Goal: Information Seeking & Learning: Learn about a topic

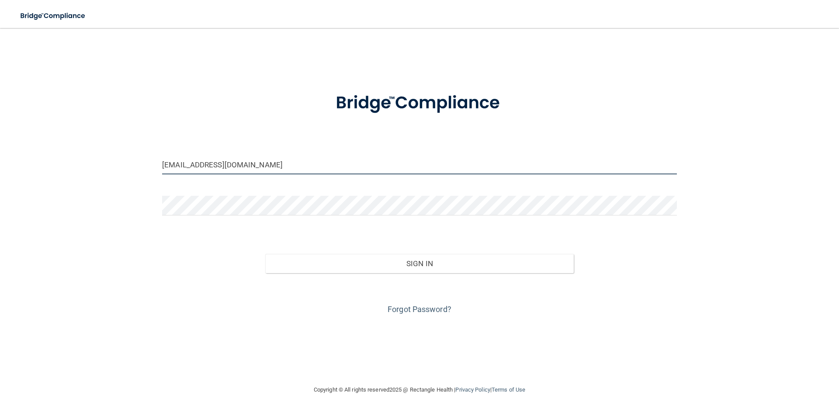
click at [263, 168] on input "brittanymgreen28@gmail.com" at bounding box center [419, 165] width 515 height 20
drag, startPoint x: 300, startPoint y: 164, endPoint x: 98, endPoint y: 168, distance: 202.4
click at [98, 169] on div "brittanymgreen28@gmail.com Invalid email/password. You don't have permission to…" at bounding box center [419, 206] width 804 height 339
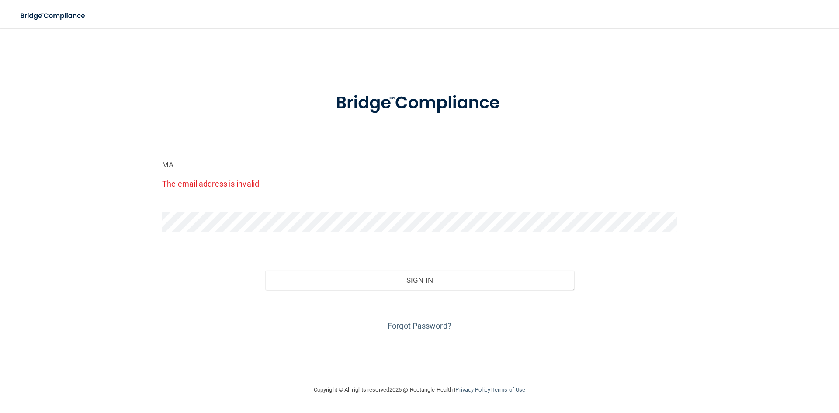
type input "M"
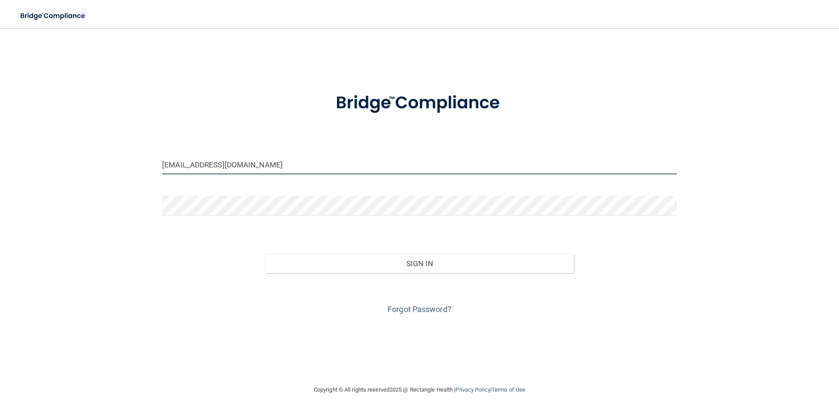
type input "[EMAIL_ADDRESS][DOMAIN_NAME]"
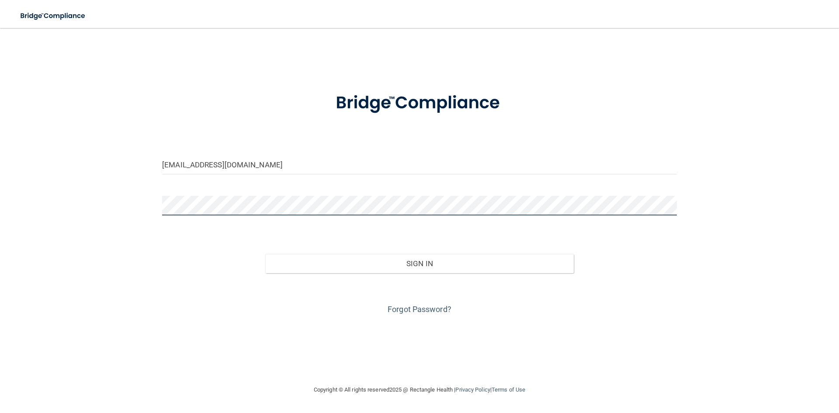
click at [265, 254] on button "Sign In" at bounding box center [419, 263] width 309 height 19
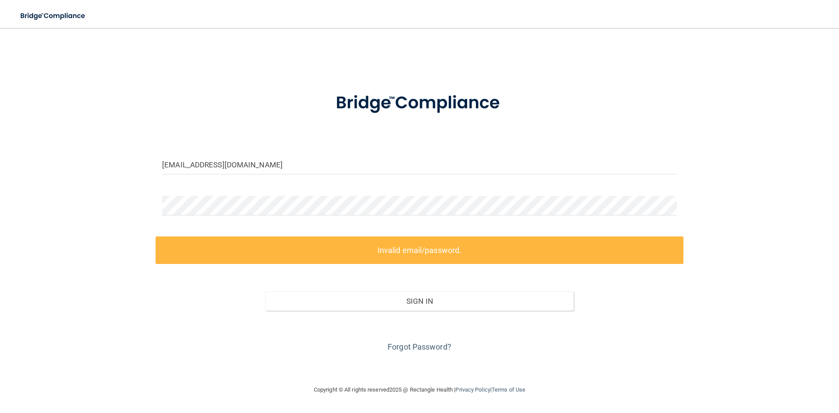
click at [455, 285] on div "Sign In" at bounding box center [420, 292] width 528 height 37
click at [138, 201] on div "madkennedy@icloud.com Invalid email/password. You don't have permission to acce…" at bounding box center [419, 206] width 804 height 339
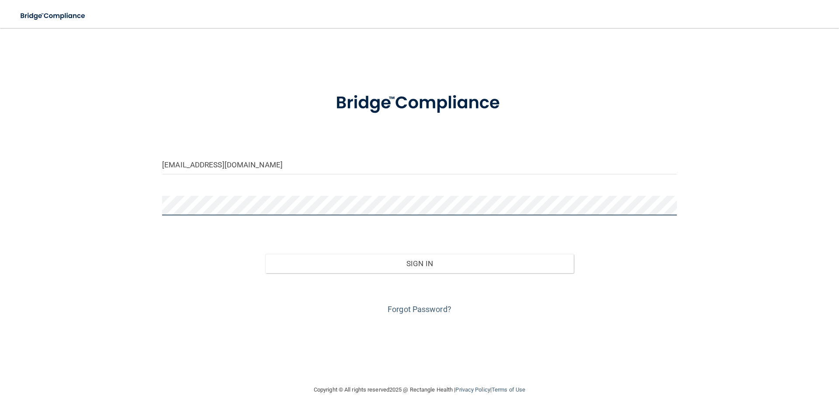
click at [265, 254] on button "Sign In" at bounding box center [419, 263] width 309 height 19
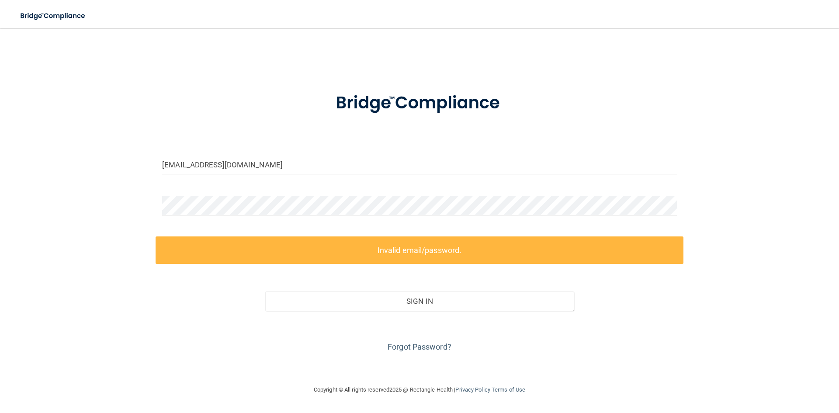
click at [429, 327] on div "Forgot Password?" at bounding box center [420, 333] width 528 height 44
click at [418, 347] on link "Forgot Password?" at bounding box center [420, 346] width 64 height 9
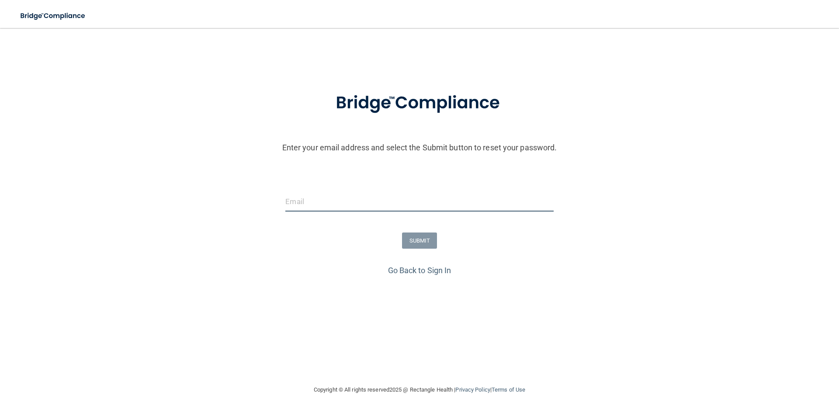
click at [323, 192] on input "email" at bounding box center [419, 202] width 268 height 20
type input "[EMAIL_ADDRESS][DOMAIN_NAME]"
click at [420, 243] on button "SUBMIT" at bounding box center [419, 241] width 35 height 16
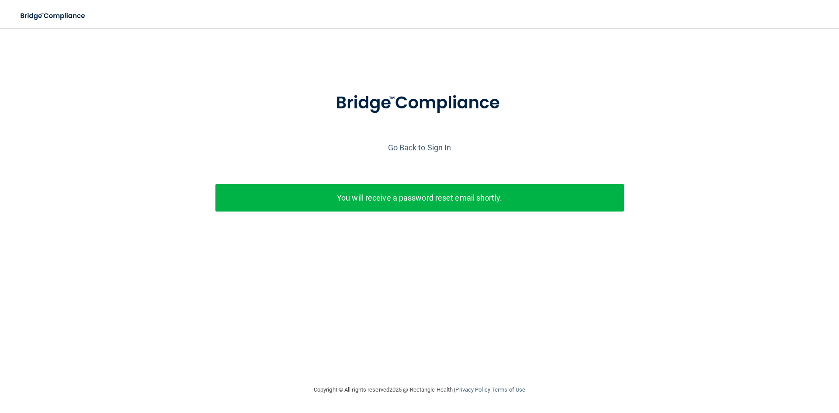
drag, startPoint x: 399, startPoint y: 198, endPoint x: 418, endPoint y: 165, distance: 38.3
click at [413, 174] on div "Enter your email address and select the Submit button to reset your password. m…" at bounding box center [419, 165] width 830 height 170
click at [425, 149] on link "Go Back to Sign In" at bounding box center [419, 147] width 63 height 9
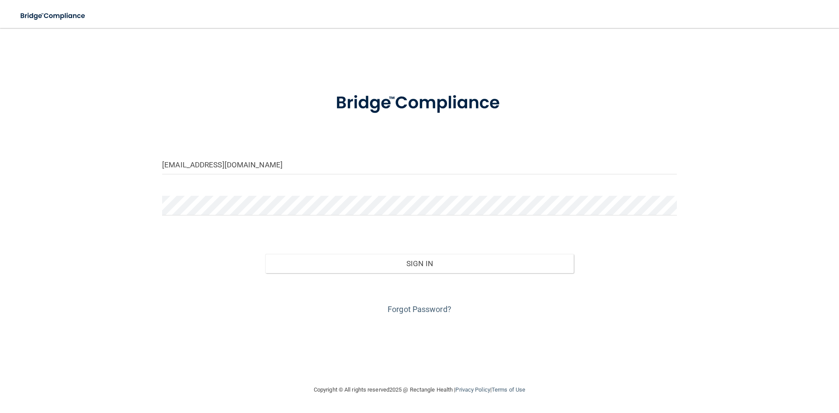
click at [278, 163] on input "brittanymgreen28@gmail.com" at bounding box center [419, 165] width 515 height 20
drag, startPoint x: 270, startPoint y: 166, endPoint x: 142, endPoint y: 169, distance: 127.7
click at [144, 170] on div "brittanymgreen28@gmail.com Invalid email/password. You don't have permission to…" at bounding box center [419, 206] width 804 height 339
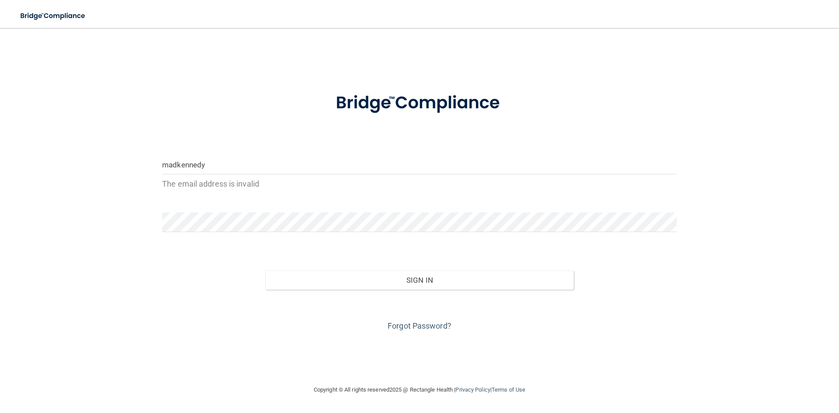
type input "[EMAIL_ADDRESS][DOMAIN_NAME]"
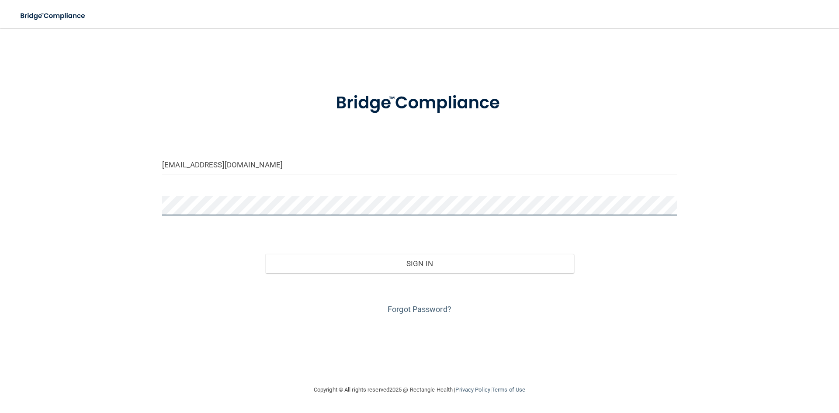
click at [92, 191] on div "madkennedy@icloud.com Invalid email/password. You don't have permission to acce…" at bounding box center [419, 206] width 804 height 339
click at [265, 254] on button "Sign In" at bounding box center [419, 263] width 309 height 19
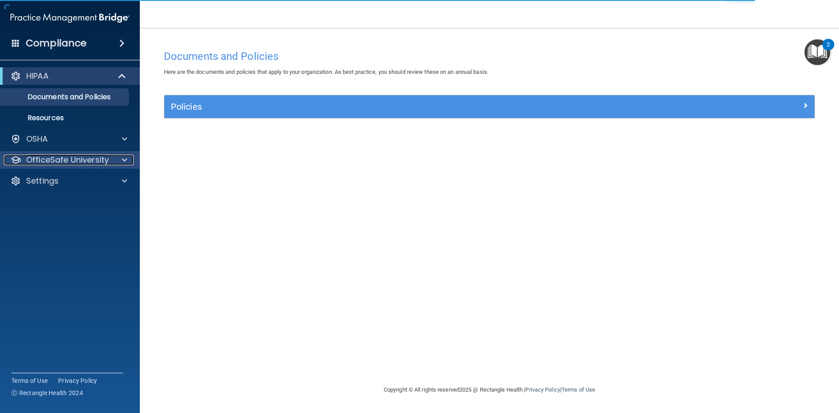
click at [93, 163] on p "OfficeSafe University" at bounding box center [67, 160] width 83 height 10
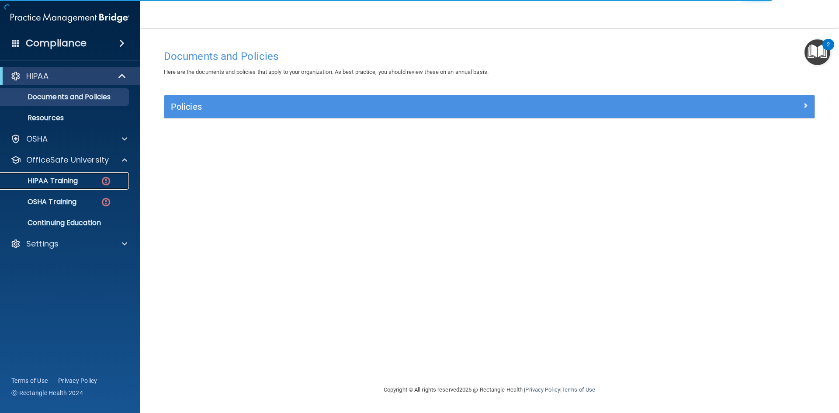
click at [79, 178] on div "HIPAA Training" at bounding box center [65, 181] width 119 height 9
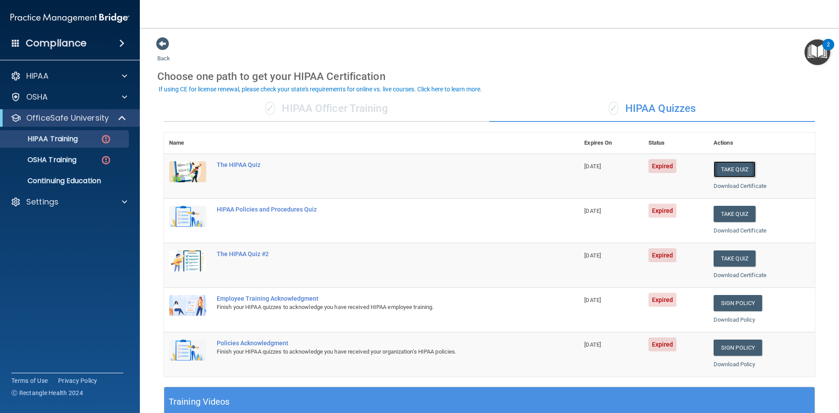
click at [730, 170] on button "Take Quiz" at bounding box center [735, 169] width 42 height 16
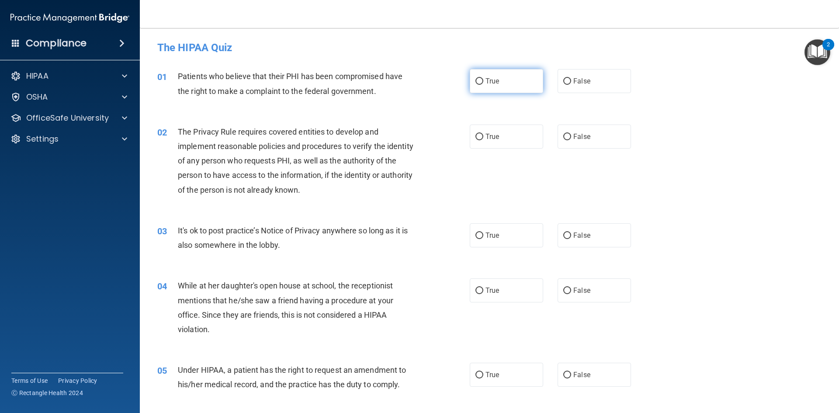
click at [480, 87] on label "True" at bounding box center [506, 81] width 73 height 24
click at [480, 85] on input "True" at bounding box center [480, 81] width 8 height 7
radio input "true"
click at [486, 136] on span "True" at bounding box center [493, 136] width 14 height 8
click at [483, 136] on input "True" at bounding box center [480, 137] width 8 height 7
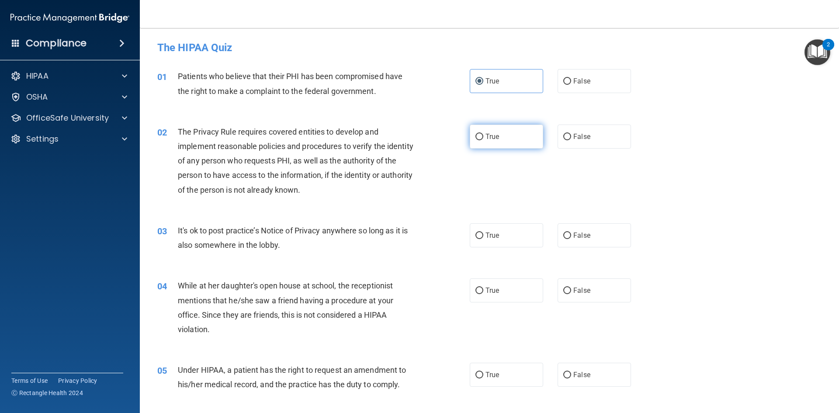
radio input "true"
click at [579, 244] on label "False" at bounding box center [594, 235] width 73 height 24
click at [571, 239] on input "False" at bounding box center [567, 236] width 8 height 7
radio input "true"
click at [586, 290] on label "False" at bounding box center [594, 290] width 73 height 24
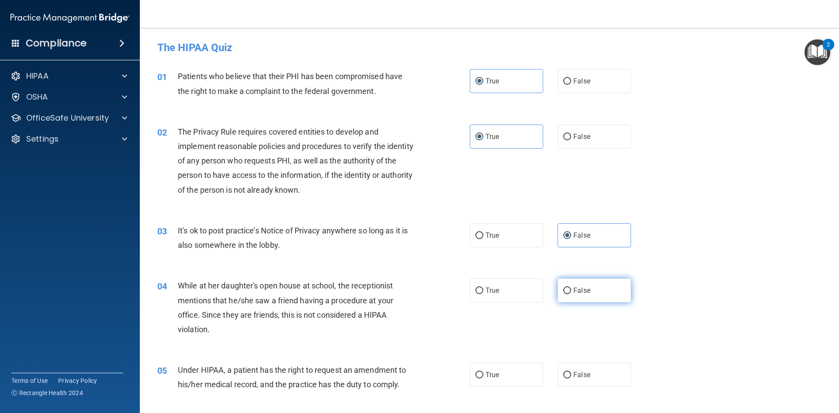
click at [571, 290] on input "False" at bounding box center [567, 291] width 8 height 7
radio input "true"
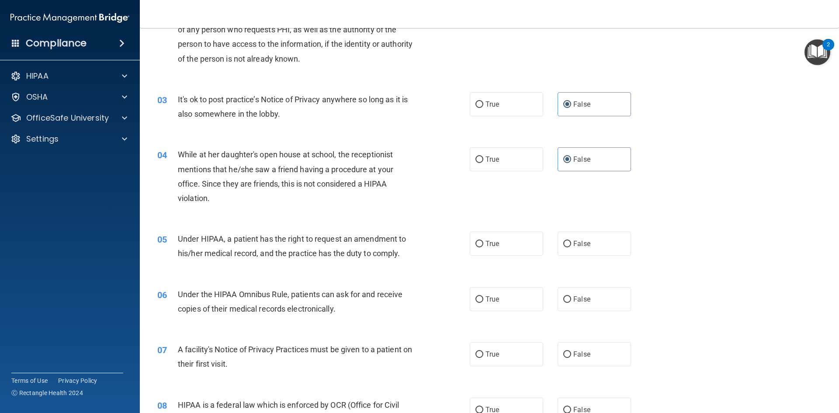
scroll to position [175, 0]
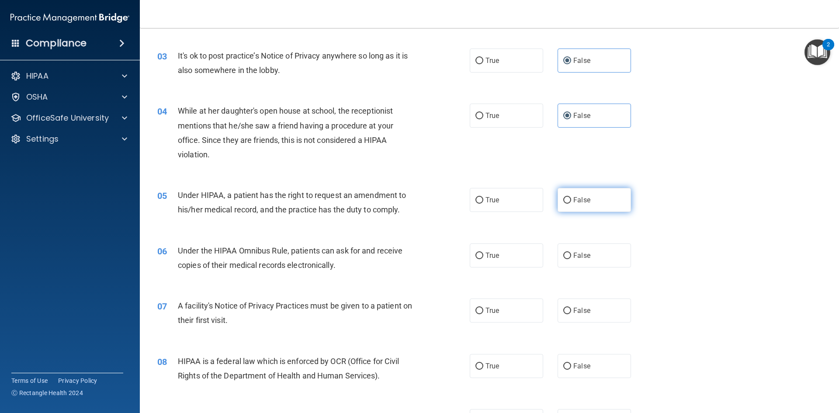
click at [587, 198] on label "False" at bounding box center [594, 200] width 73 height 24
click at [571, 198] on input "False" at bounding box center [567, 200] width 8 height 7
radio input "true"
click at [500, 260] on label "True" at bounding box center [506, 255] width 73 height 24
click at [483, 259] on input "True" at bounding box center [480, 256] width 8 height 7
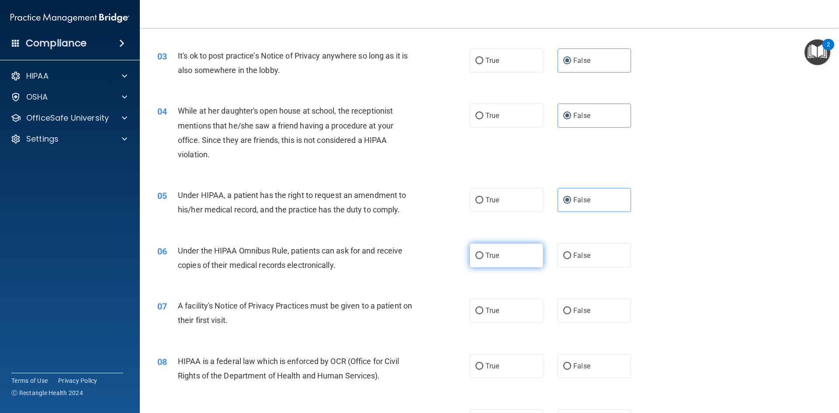
radio input "true"
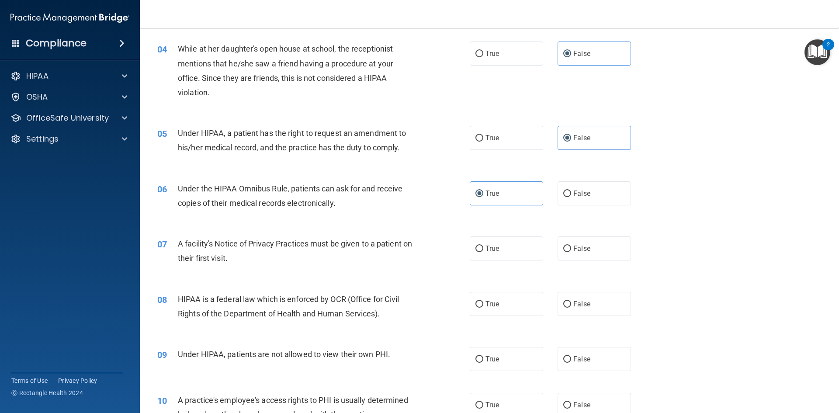
scroll to position [262, 0]
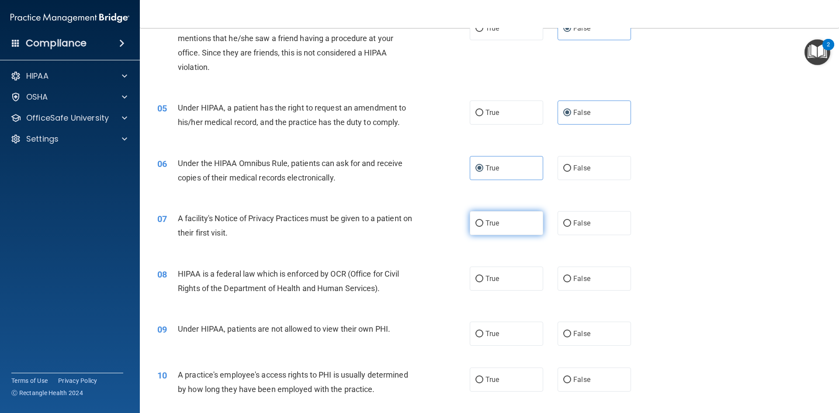
click at [503, 230] on label "True" at bounding box center [506, 223] width 73 height 24
click at [483, 227] on input "True" at bounding box center [480, 223] width 8 height 7
radio input "true"
click at [492, 279] on span "True" at bounding box center [493, 278] width 14 height 8
click at [483, 279] on input "True" at bounding box center [480, 279] width 8 height 7
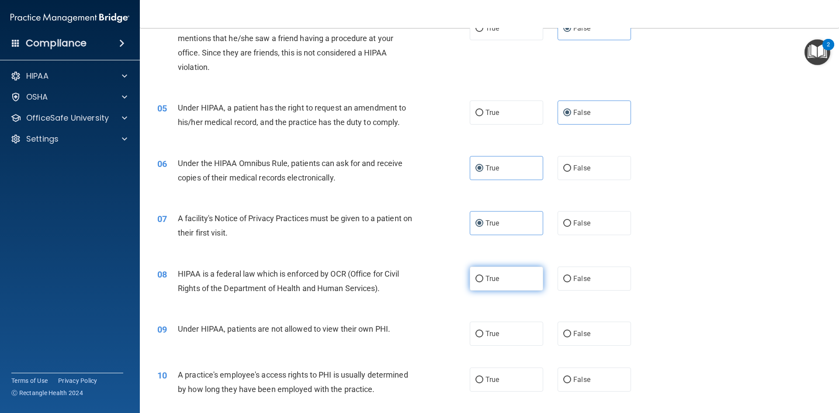
radio input "true"
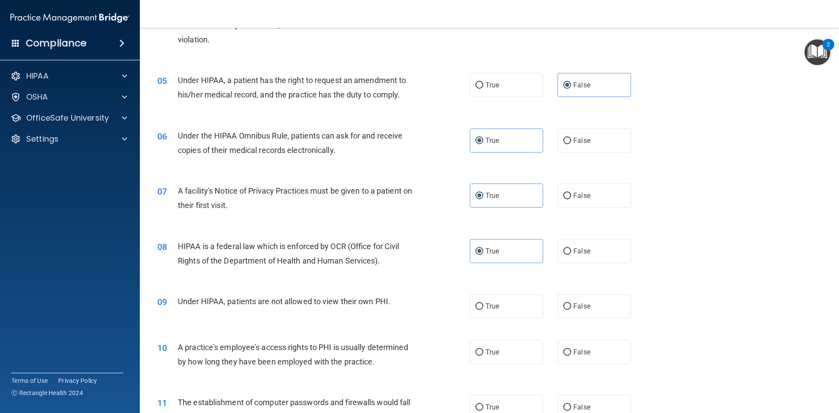
scroll to position [350, 0]
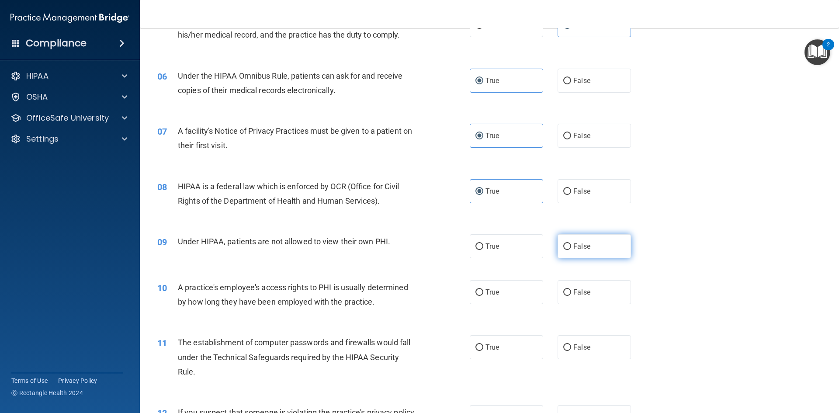
click at [589, 254] on label "False" at bounding box center [594, 246] width 73 height 24
click at [571, 250] on input "False" at bounding box center [567, 246] width 8 height 7
radio input "true"
click at [582, 295] on span "False" at bounding box center [581, 292] width 17 height 8
click at [571, 295] on input "False" at bounding box center [567, 292] width 8 height 7
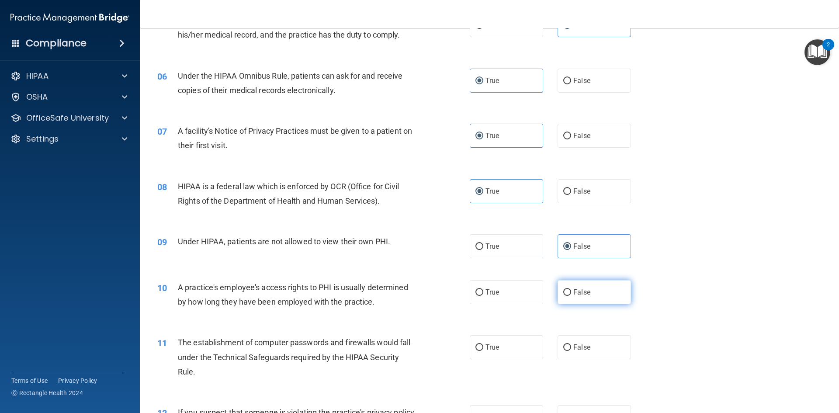
radio input "true"
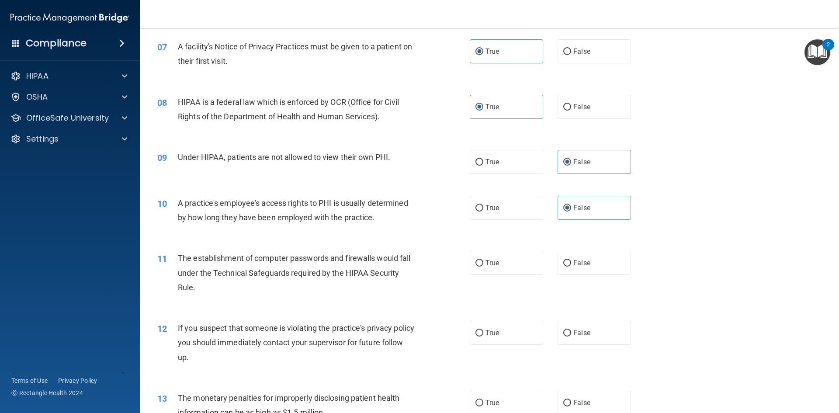
scroll to position [437, 0]
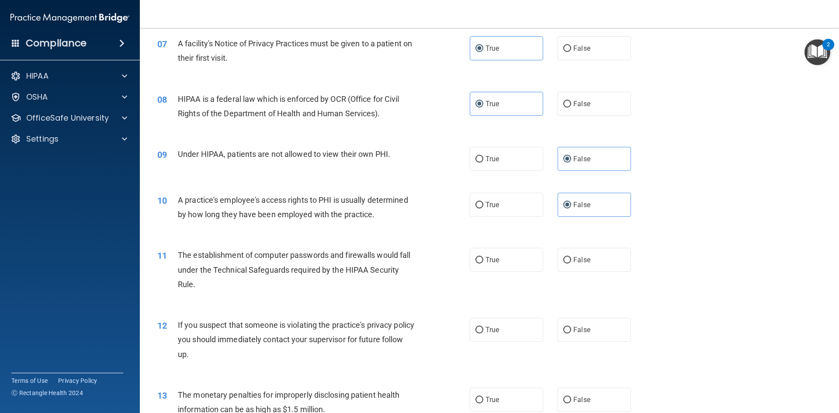
click at [495, 279] on div "11 The establishment of computer passwords and firewalls would fall under the T…" at bounding box center [489, 272] width 677 height 70
click at [510, 247] on div "11 The establishment of computer passwords and firewalls would fall under the T…" at bounding box center [489, 272] width 677 height 70
click at [503, 323] on label "True" at bounding box center [506, 330] width 73 height 24
click at [483, 327] on input "True" at bounding box center [480, 330] width 8 height 7
radio input "true"
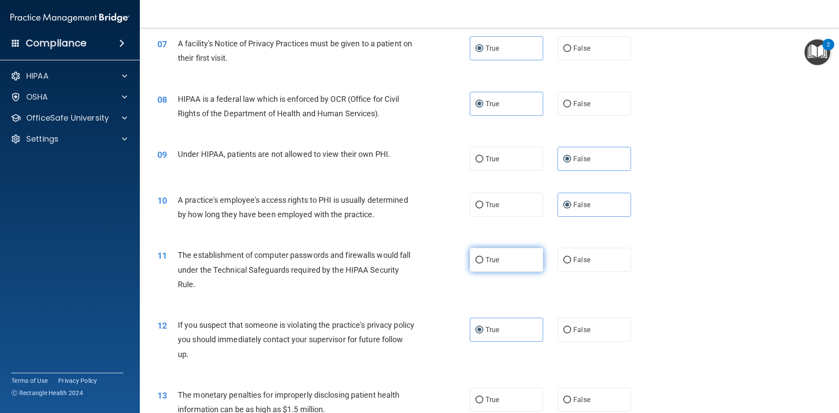
click at [495, 266] on label "True" at bounding box center [506, 260] width 73 height 24
click at [483, 264] on input "True" at bounding box center [480, 260] width 8 height 7
radio input "true"
click at [486, 367] on div "12 If you suspect that someone is violating the practice's privacy policy you s…" at bounding box center [489, 342] width 677 height 70
click at [500, 398] on label "True" at bounding box center [506, 400] width 73 height 24
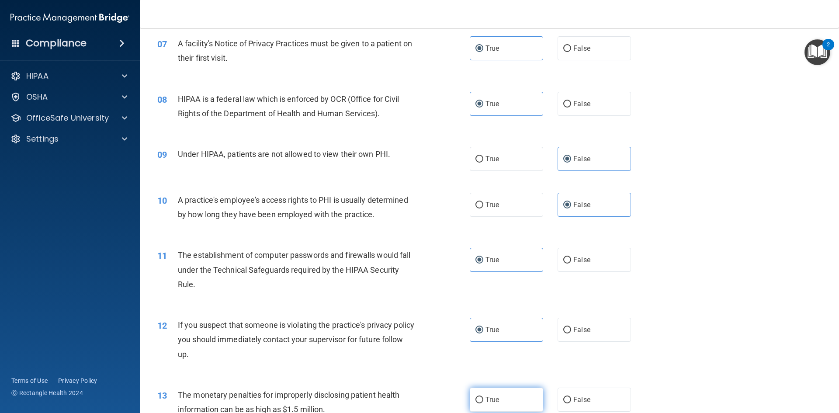
click at [483, 398] on input "True" at bounding box center [480, 400] width 8 height 7
radio input "true"
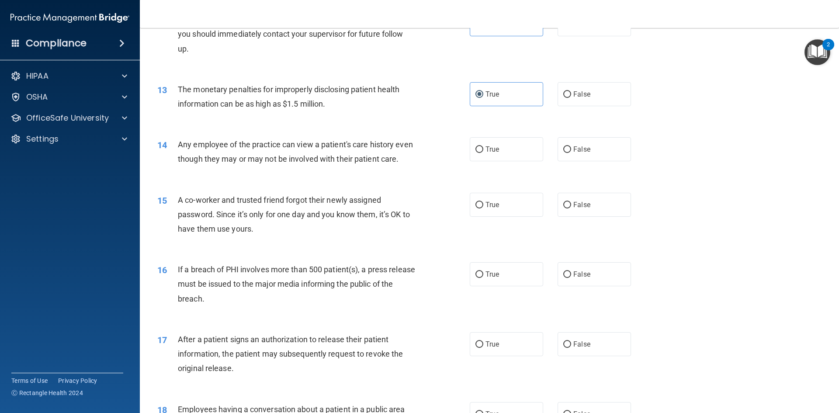
scroll to position [743, 0]
click at [600, 151] on label "False" at bounding box center [594, 149] width 73 height 24
click at [571, 151] on input "False" at bounding box center [567, 149] width 8 height 7
radio input "true"
click at [595, 216] on label "False" at bounding box center [594, 204] width 73 height 24
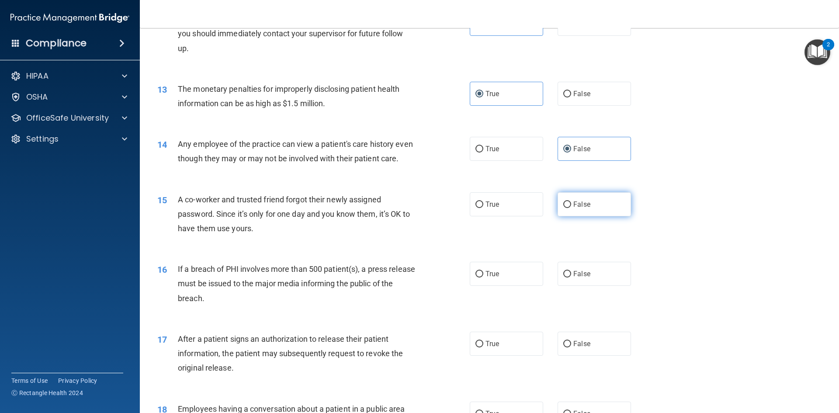
click at [571, 208] on input "False" at bounding box center [567, 204] width 8 height 7
radio input "true"
click at [515, 282] on label "True" at bounding box center [506, 274] width 73 height 24
click at [483, 278] on input "True" at bounding box center [480, 274] width 8 height 7
radio input "true"
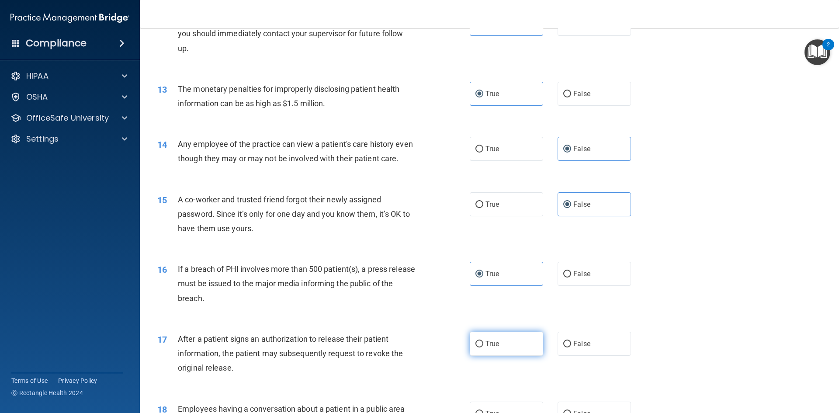
click at [502, 356] on label "True" at bounding box center [506, 344] width 73 height 24
click at [483, 347] on input "True" at bounding box center [480, 344] width 8 height 7
radio input "true"
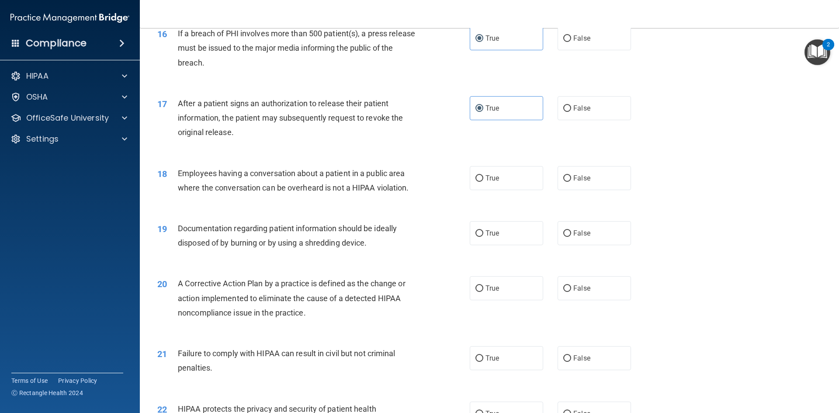
scroll to position [1005, 0]
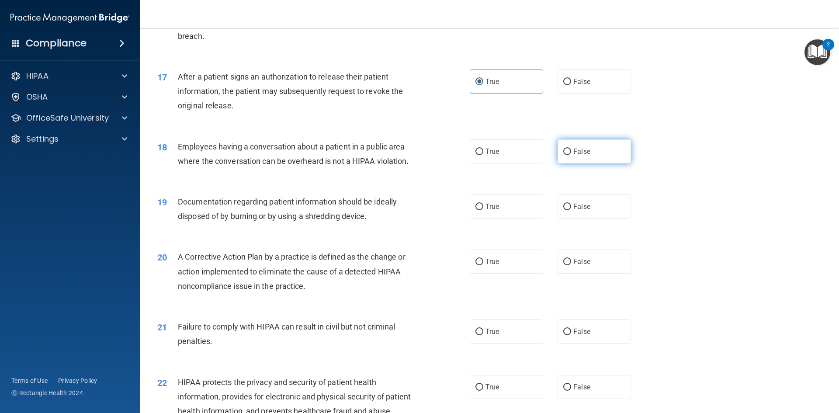
click at [573, 163] on label "False" at bounding box center [594, 151] width 73 height 24
click at [571, 155] on input "False" at bounding box center [567, 152] width 8 height 7
radio input "true"
click at [516, 219] on label "True" at bounding box center [506, 206] width 73 height 24
click at [483, 210] on input "True" at bounding box center [480, 207] width 8 height 7
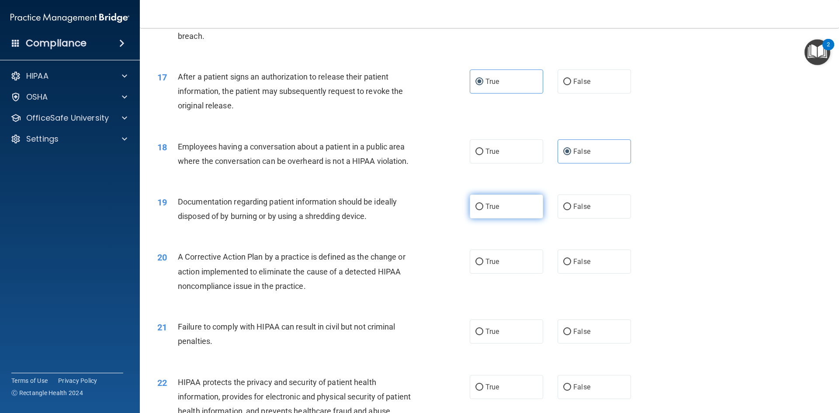
radio input "true"
drag, startPoint x: 503, startPoint y: 271, endPoint x: 495, endPoint y: 270, distance: 8.8
click at [503, 271] on label "True" at bounding box center [506, 262] width 73 height 24
click at [483, 265] on input "True" at bounding box center [480, 262] width 8 height 7
radio input "true"
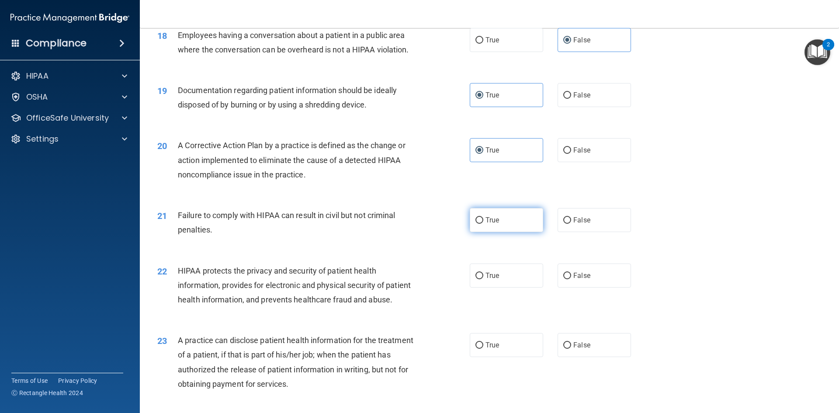
scroll to position [1136, 0]
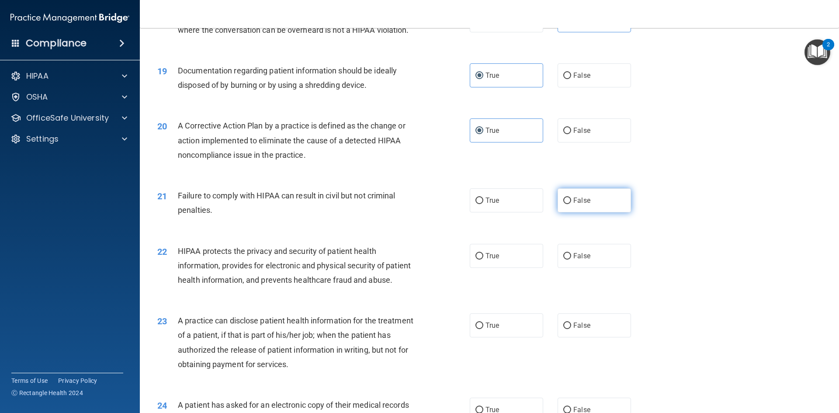
click at [587, 208] on label "False" at bounding box center [594, 200] width 73 height 24
click at [571, 204] on input "False" at bounding box center [567, 201] width 8 height 7
radio input "true"
click at [486, 260] on span "True" at bounding box center [493, 256] width 14 height 8
click at [483, 260] on input "True" at bounding box center [480, 256] width 8 height 7
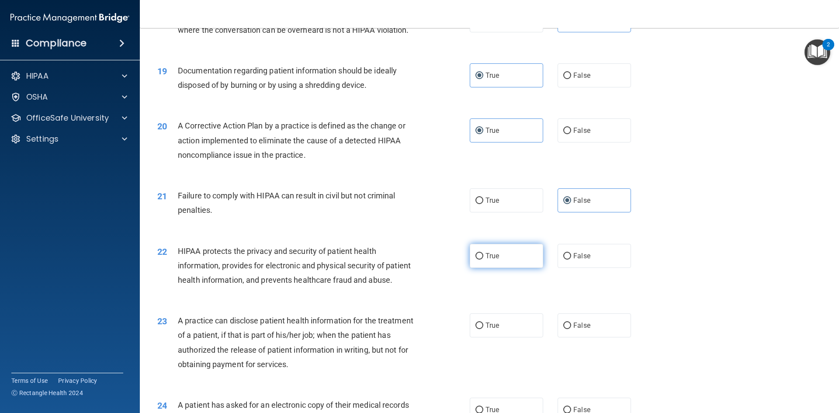
radio input "true"
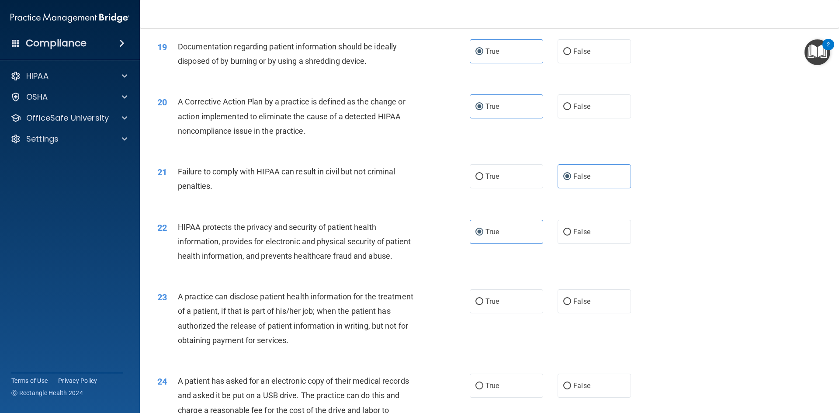
scroll to position [1180, 0]
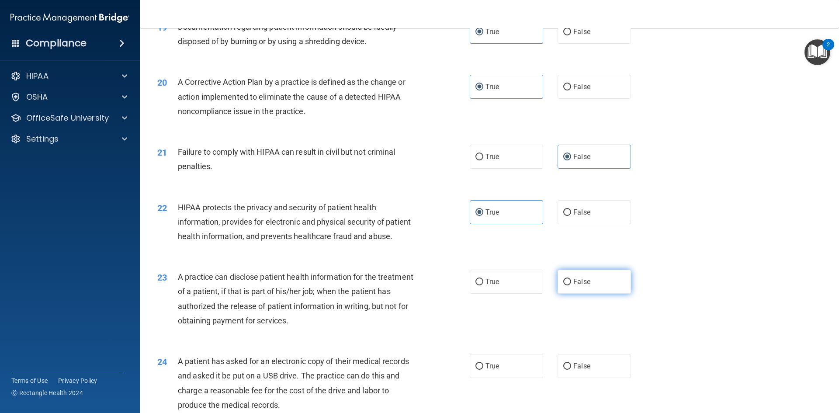
click at [577, 286] on span "False" at bounding box center [581, 282] width 17 height 8
click at [571, 285] on input "False" at bounding box center [567, 282] width 8 height 7
radio input "true"
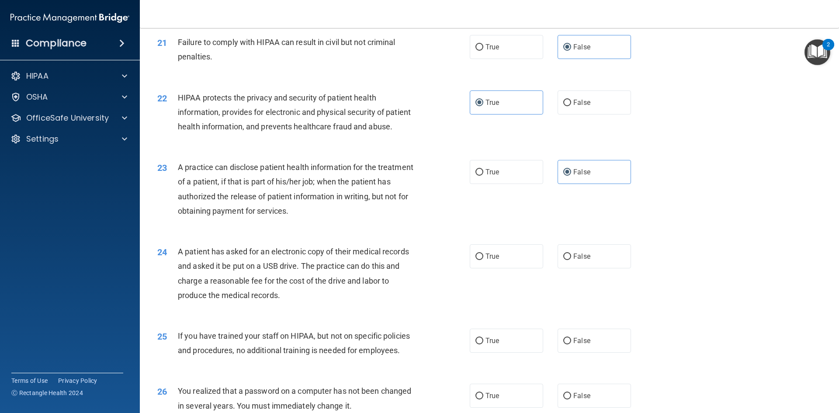
scroll to position [1311, 0]
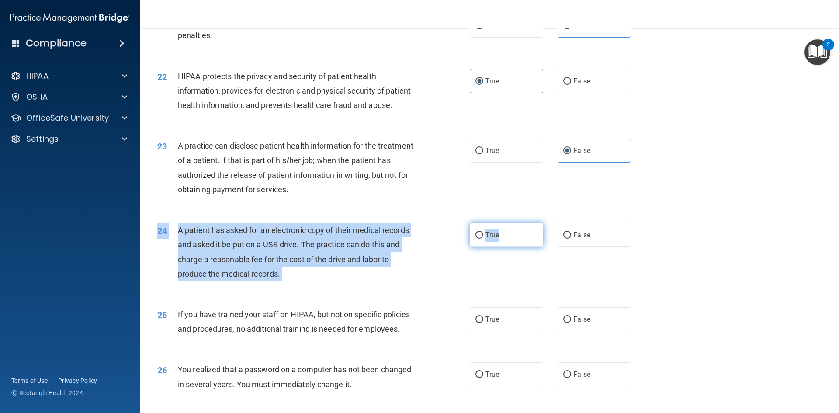
drag, startPoint x: 510, startPoint y: 278, endPoint x: 510, endPoint y: 272, distance: 5.7
click at [510, 274] on div "24 A patient has asked for an electronic copy of their medical records and aske…" at bounding box center [489, 254] width 677 height 84
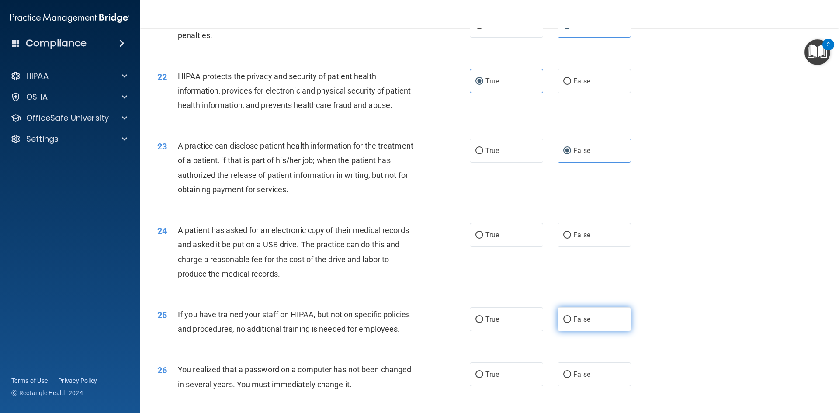
click at [607, 331] on label "False" at bounding box center [594, 319] width 73 height 24
click at [571, 323] on input "False" at bounding box center [567, 319] width 8 height 7
radio input "true"
click at [501, 247] on label "True" at bounding box center [506, 235] width 73 height 24
click at [483, 239] on input "True" at bounding box center [480, 235] width 8 height 7
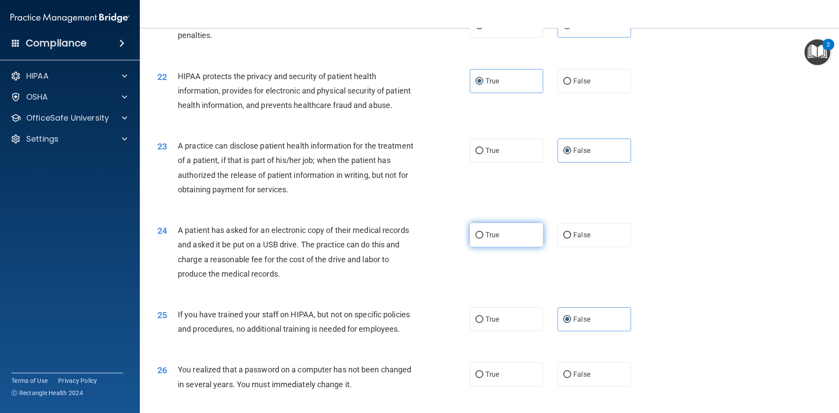
radio input "true"
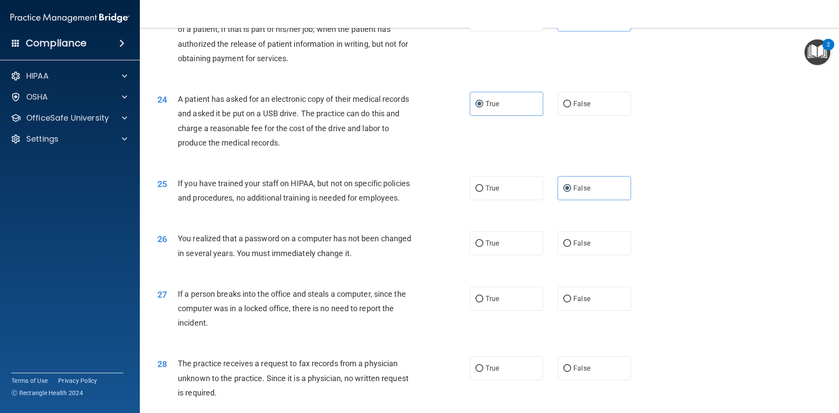
scroll to position [1486, 0]
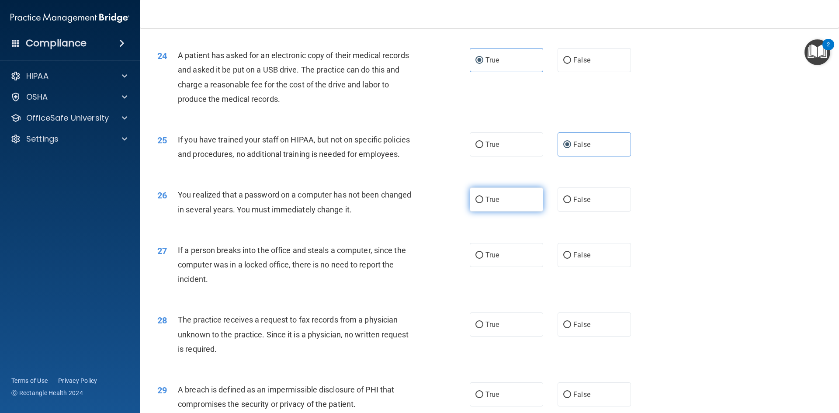
click at [485, 212] on label "True" at bounding box center [506, 200] width 73 height 24
click at [483, 203] on input "True" at bounding box center [480, 200] width 8 height 7
radio input "true"
click at [615, 267] on label "False" at bounding box center [594, 255] width 73 height 24
click at [571, 259] on input "False" at bounding box center [567, 255] width 8 height 7
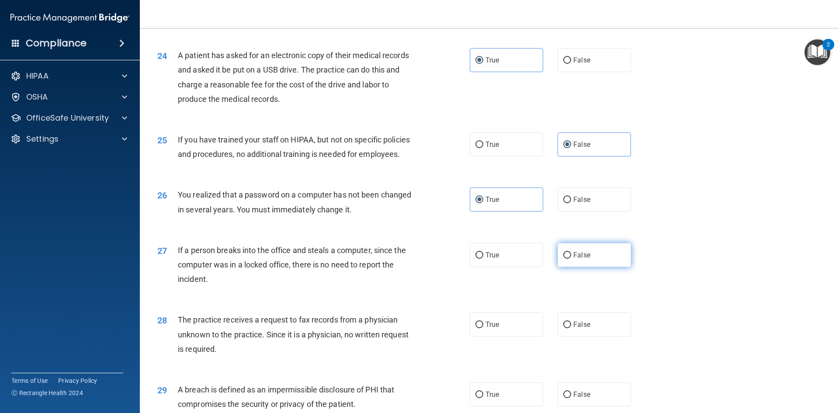
radio input "true"
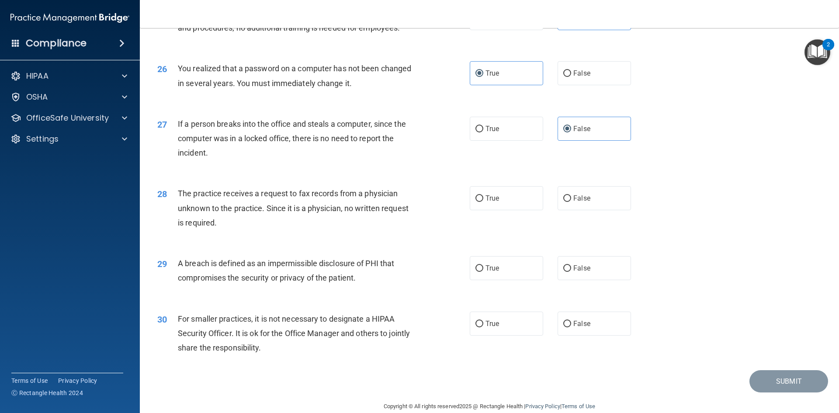
scroll to position [1617, 0]
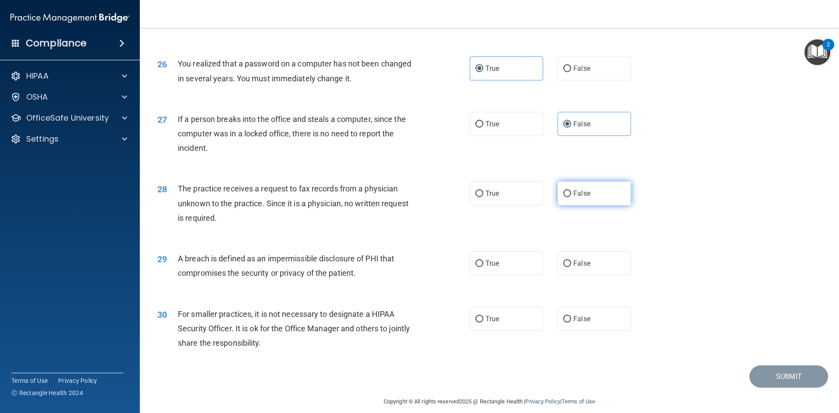
click at [573, 198] on span "False" at bounding box center [581, 193] width 17 height 8
click at [571, 197] on input "False" at bounding box center [567, 194] width 8 height 7
radio input "true"
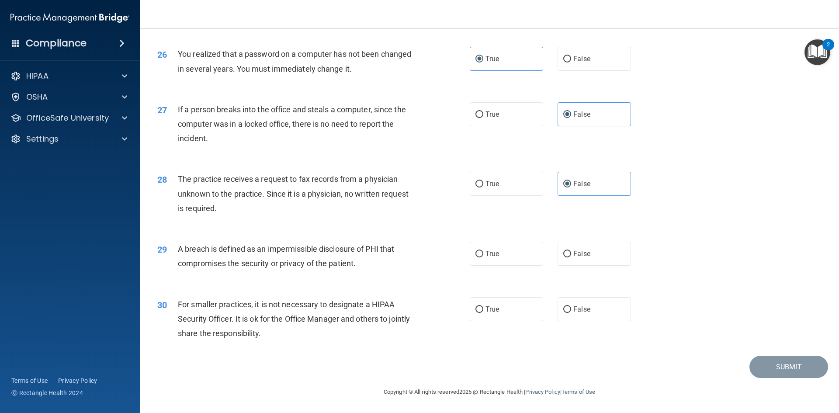
scroll to position [1656, 0]
click at [482, 258] on label "True" at bounding box center [506, 254] width 73 height 24
click at [482, 257] on input "True" at bounding box center [480, 254] width 8 height 7
radio input "true"
click at [586, 316] on label "False" at bounding box center [594, 309] width 73 height 24
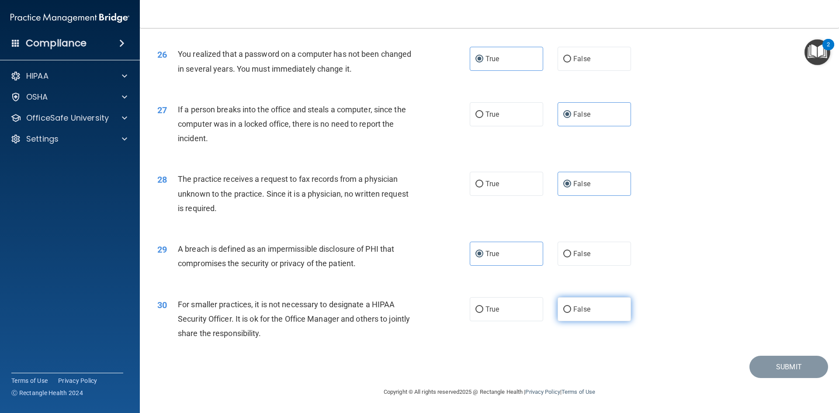
click at [571, 313] on input "False" at bounding box center [567, 309] width 8 height 7
radio input "true"
click at [793, 368] on button "Submit" at bounding box center [789, 367] width 79 height 22
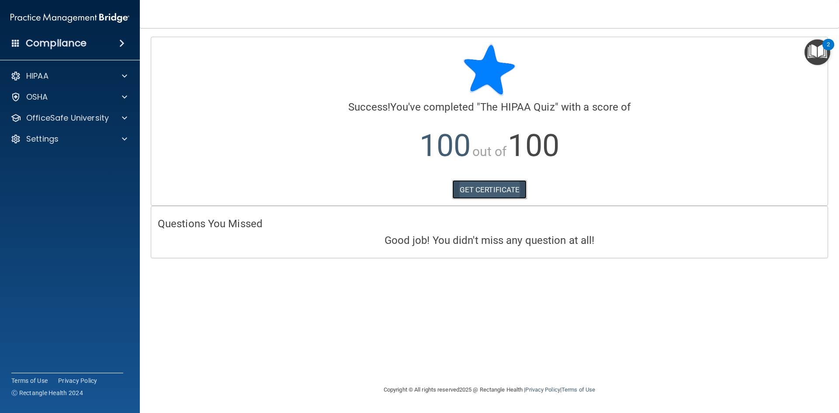
click at [489, 192] on link "GET CERTIFICATE" at bounding box center [489, 189] width 75 height 19
click at [58, 137] on p "Settings" at bounding box center [42, 139] width 32 height 10
click at [66, 123] on p "OfficeSafe University" at bounding box center [67, 118] width 83 height 10
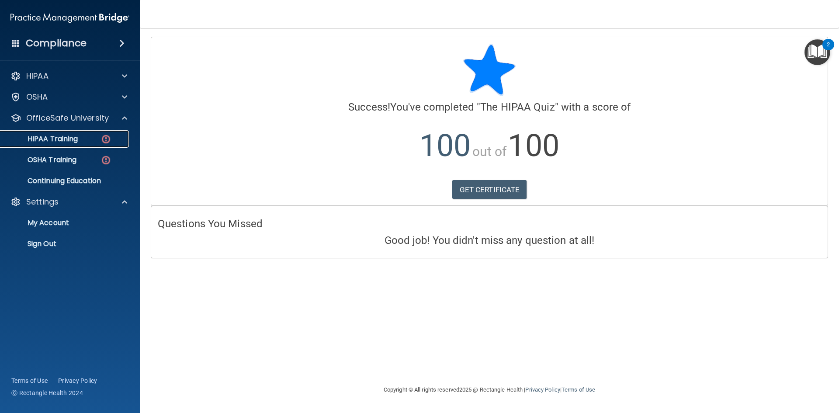
click at [89, 139] on div "HIPAA Training" at bounding box center [65, 139] width 119 height 9
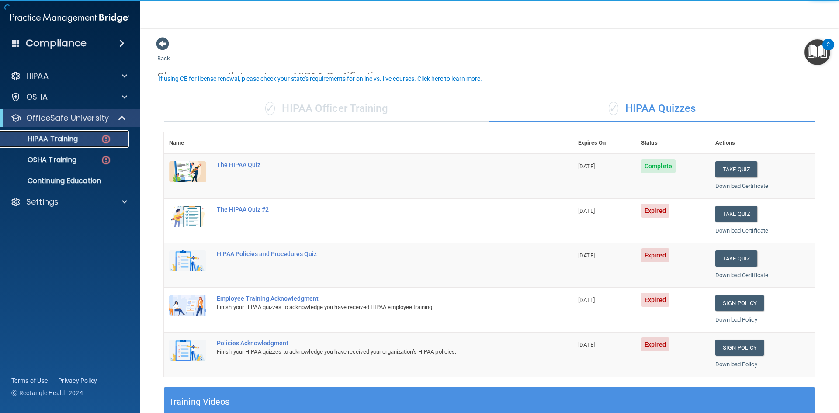
scroll to position [44, 0]
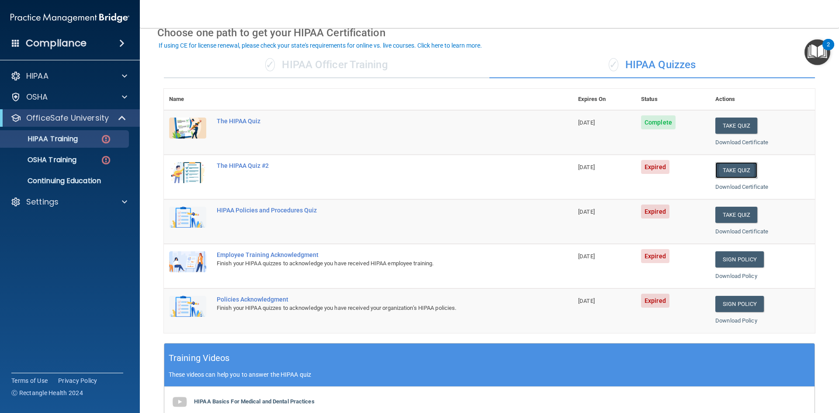
click at [729, 167] on button "Take Quiz" at bounding box center [736, 170] width 42 height 16
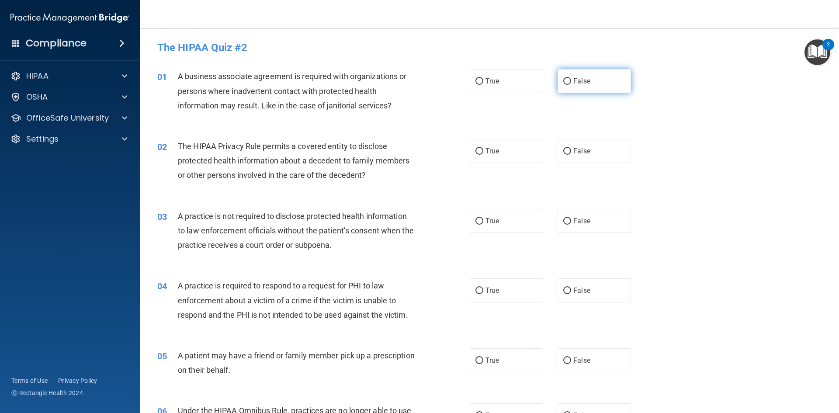
click at [593, 79] on label "False" at bounding box center [594, 81] width 73 height 24
click at [571, 79] on input "False" at bounding box center [567, 81] width 8 height 7
radio input "true"
click at [517, 152] on label "True" at bounding box center [506, 151] width 73 height 24
click at [483, 152] on input "True" at bounding box center [480, 151] width 8 height 7
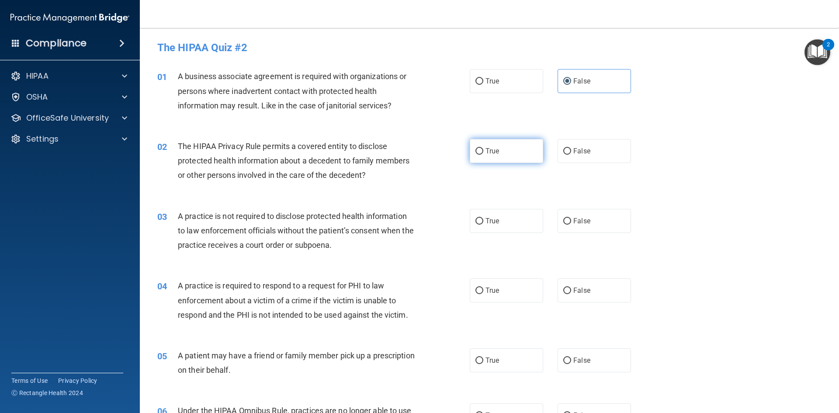
radio input "true"
click at [573, 220] on span "False" at bounding box center [581, 221] width 17 height 8
click at [571, 220] on input "False" at bounding box center [567, 221] width 8 height 7
radio input "true"
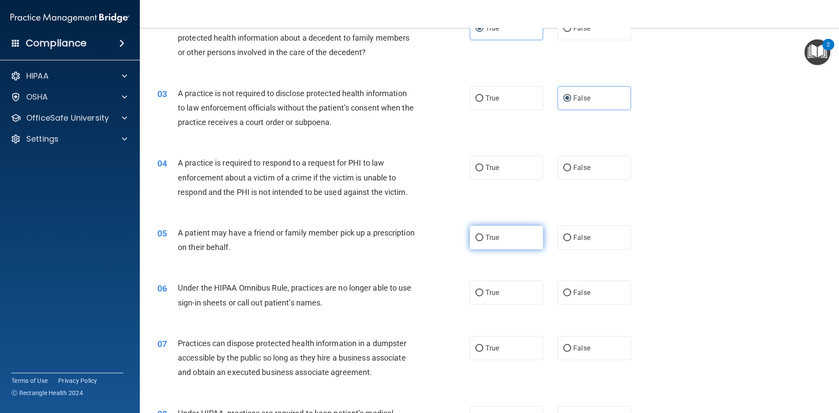
scroll to position [131, 0]
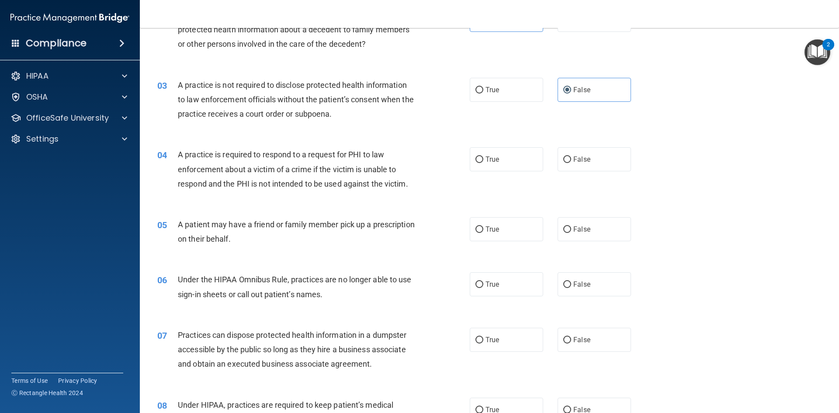
click at [492, 173] on div "04 A practice is required to respond to a request for PHI to law enforcement ab…" at bounding box center [489, 171] width 677 height 70
click at [495, 164] on label "True" at bounding box center [506, 159] width 73 height 24
click at [483, 163] on input "True" at bounding box center [480, 159] width 8 height 7
radio input "true"
click at [515, 233] on label "True" at bounding box center [506, 229] width 73 height 24
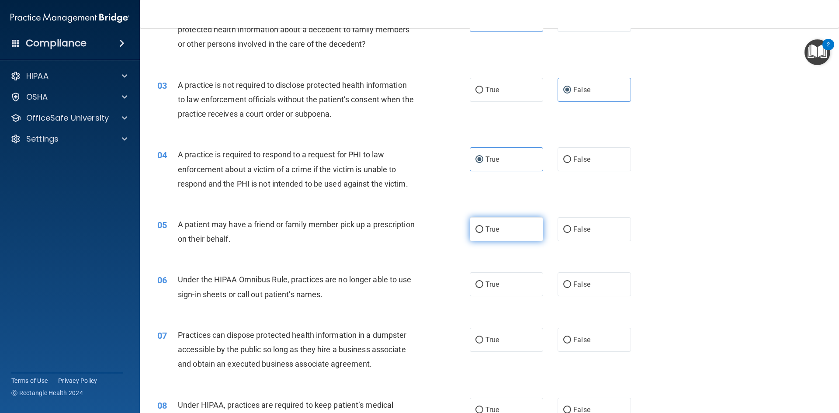
click at [483, 233] on input "True" at bounding box center [480, 229] width 8 height 7
radio input "true"
click at [580, 278] on label "False" at bounding box center [594, 284] width 73 height 24
click at [571, 281] on input "False" at bounding box center [567, 284] width 8 height 7
radio input "true"
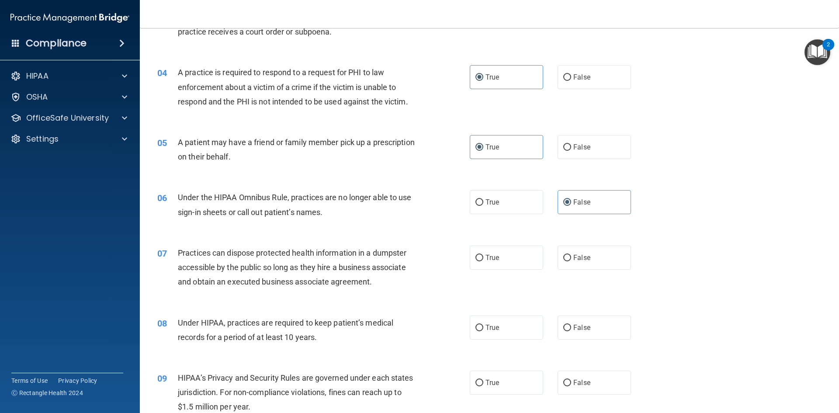
scroll to position [219, 0]
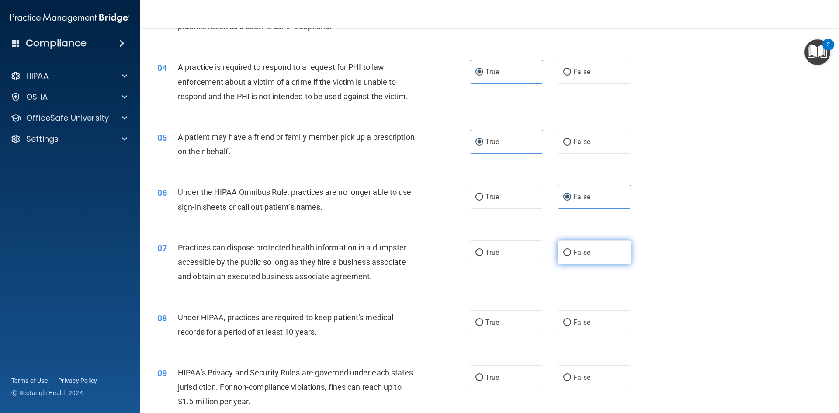
click at [576, 253] on span "False" at bounding box center [581, 252] width 17 height 8
click at [571, 253] on input "False" at bounding box center [567, 253] width 8 height 7
radio input "true"
click at [583, 313] on label "False" at bounding box center [594, 322] width 73 height 24
click at [571, 319] on input "False" at bounding box center [567, 322] width 8 height 7
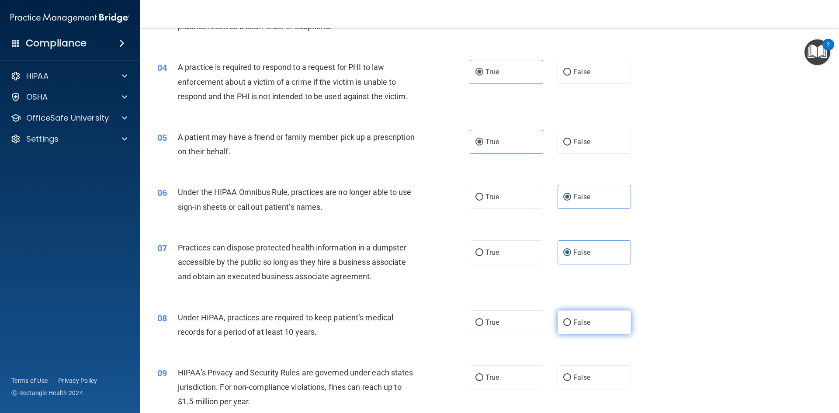
radio input "true"
click at [590, 372] on label "False" at bounding box center [594, 377] width 73 height 24
click at [571, 375] on input "False" at bounding box center [567, 378] width 8 height 7
radio input "true"
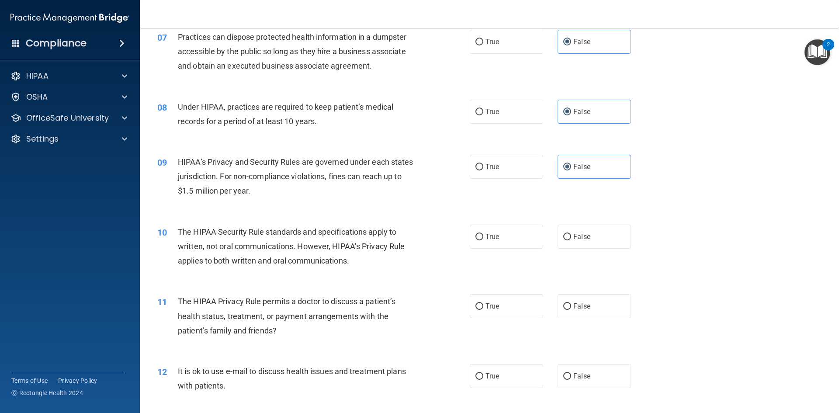
scroll to position [437, 0]
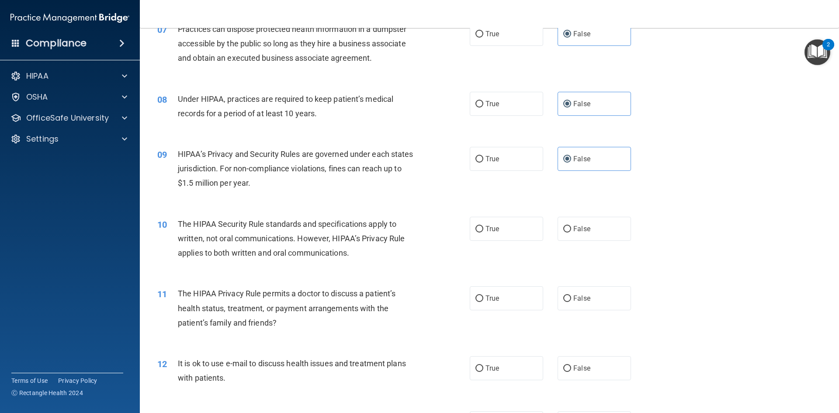
click at [506, 243] on div "10 The HIPAA Security Rule standards and specifications apply to written, not o…" at bounding box center [489, 241] width 677 height 70
click at [500, 298] on label "True" at bounding box center [506, 298] width 73 height 24
click at [483, 298] on input "True" at bounding box center [480, 298] width 8 height 7
radio input "true"
click at [501, 234] on label "True" at bounding box center [506, 229] width 73 height 24
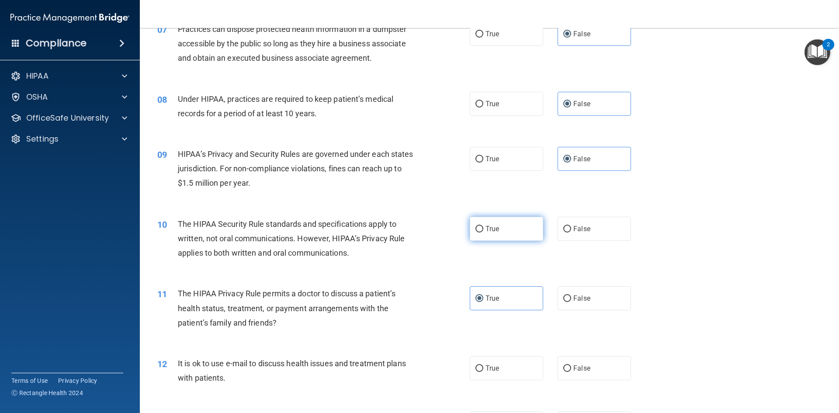
click at [483, 233] on input "True" at bounding box center [480, 229] width 8 height 7
radio input "true"
click at [498, 372] on label "True" at bounding box center [506, 368] width 73 height 24
click at [483, 372] on input "True" at bounding box center [480, 368] width 8 height 7
radio input "true"
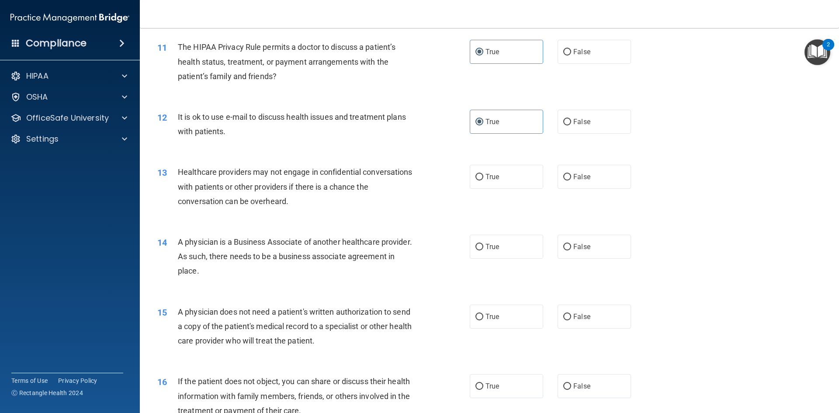
scroll to position [699, 0]
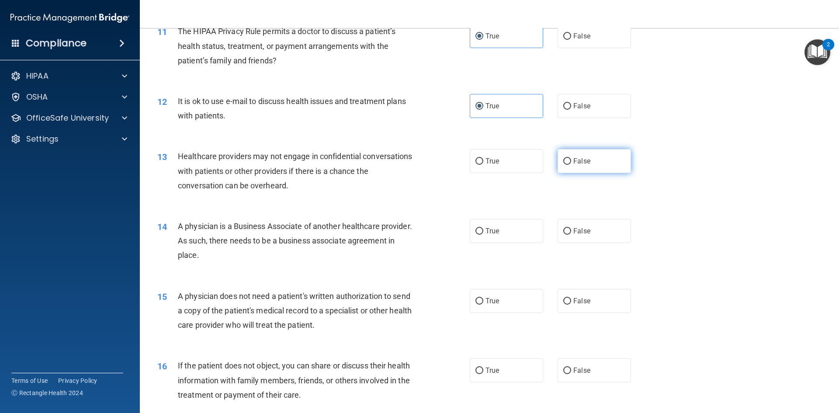
click at [597, 161] on label "False" at bounding box center [594, 161] width 73 height 24
click at [571, 161] on input "False" at bounding box center [567, 161] width 8 height 7
radio input "true"
click at [577, 229] on span "False" at bounding box center [581, 231] width 17 height 8
click at [571, 229] on input "False" at bounding box center [567, 231] width 8 height 7
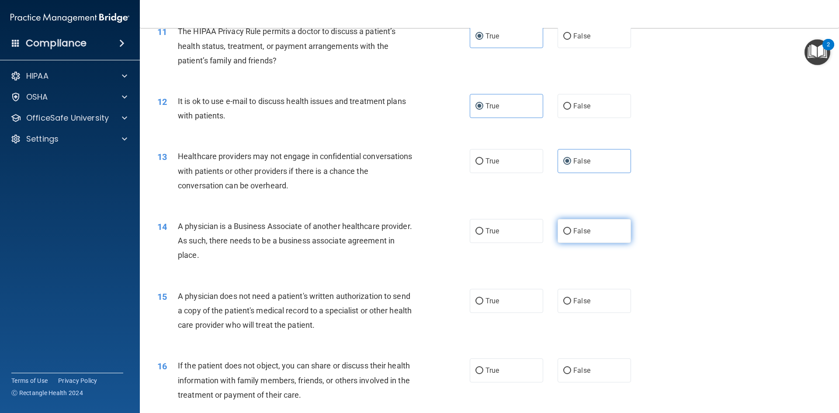
radio input "true"
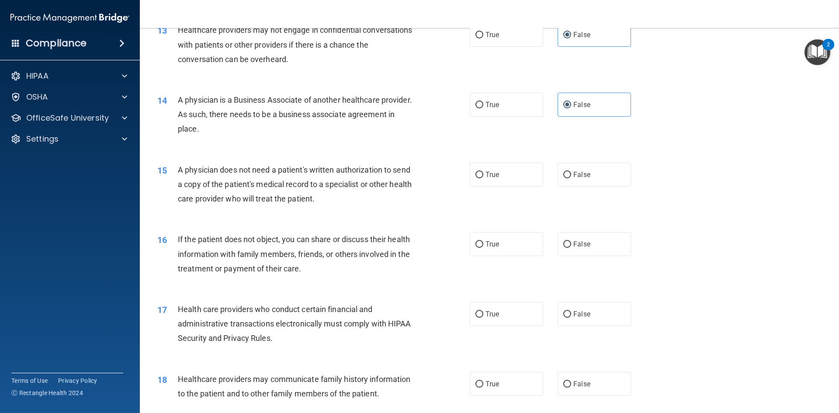
scroll to position [830, 0]
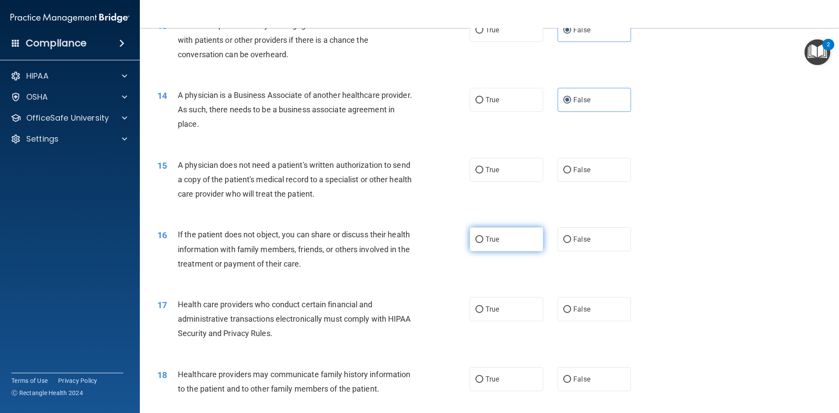
click at [508, 238] on label "True" at bounding box center [506, 239] width 73 height 24
click at [483, 238] on input "True" at bounding box center [480, 239] width 8 height 7
radio input "true"
click at [503, 176] on label "True" at bounding box center [506, 170] width 73 height 24
click at [483, 174] on input "True" at bounding box center [480, 170] width 8 height 7
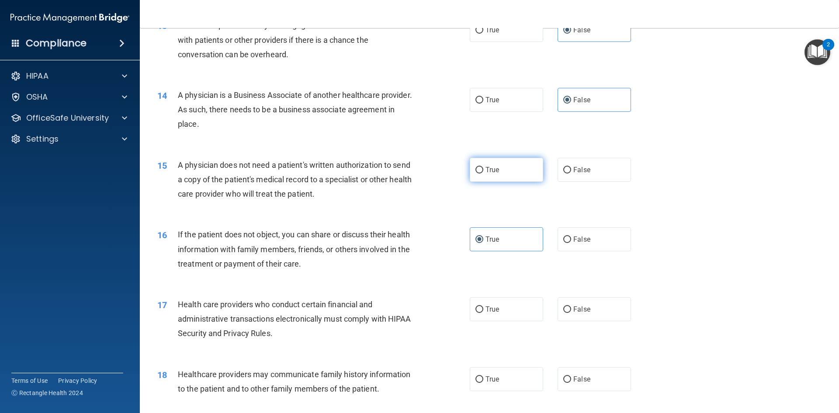
radio input "true"
click at [504, 305] on label "True" at bounding box center [506, 309] width 73 height 24
click at [483, 306] on input "True" at bounding box center [480, 309] width 8 height 7
radio input "true"
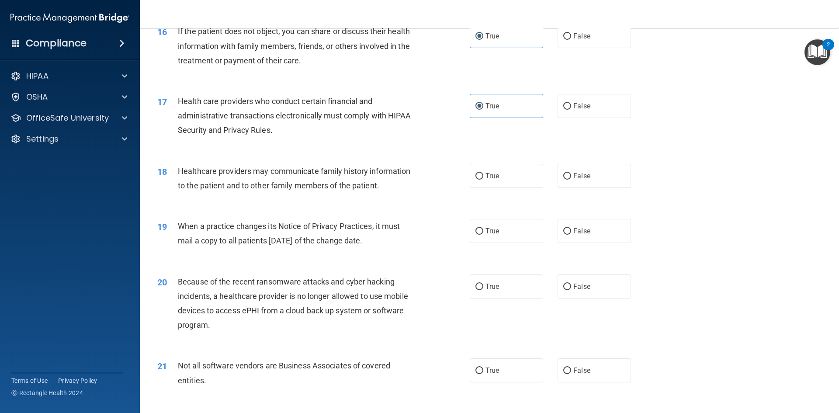
scroll to position [1049, 0]
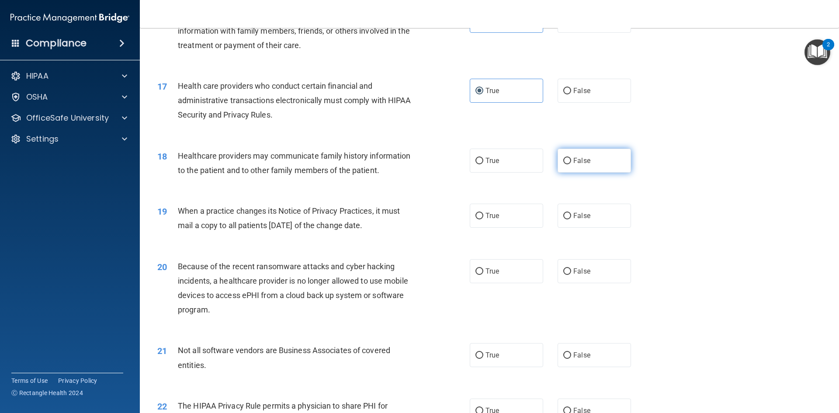
click at [563, 164] on input "False" at bounding box center [567, 161] width 8 height 7
radio input "true"
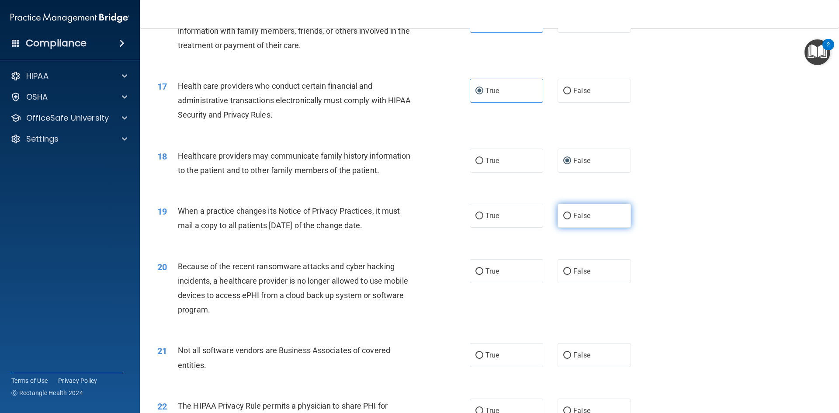
click at [573, 215] on span "False" at bounding box center [581, 216] width 17 height 8
click at [569, 215] on input "False" at bounding box center [567, 216] width 8 height 7
radio input "true"
click at [573, 275] on span "False" at bounding box center [581, 271] width 17 height 8
click at [569, 275] on input "False" at bounding box center [567, 271] width 8 height 7
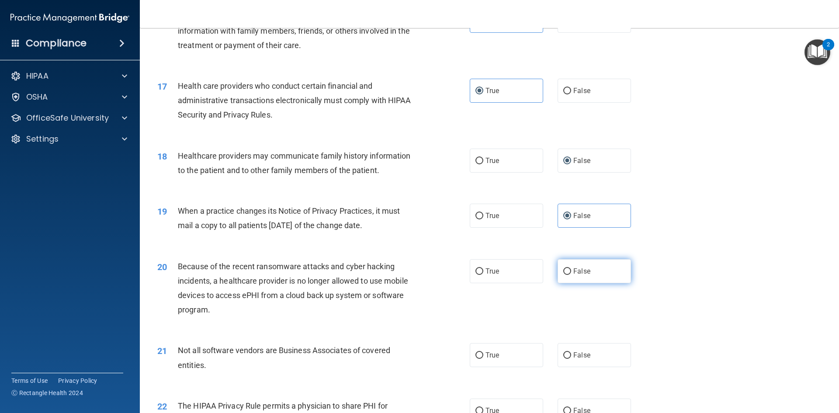
radio input "true"
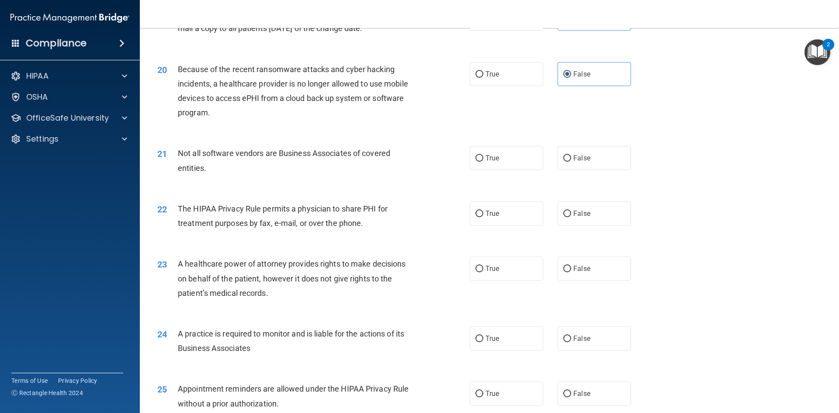
scroll to position [1267, 0]
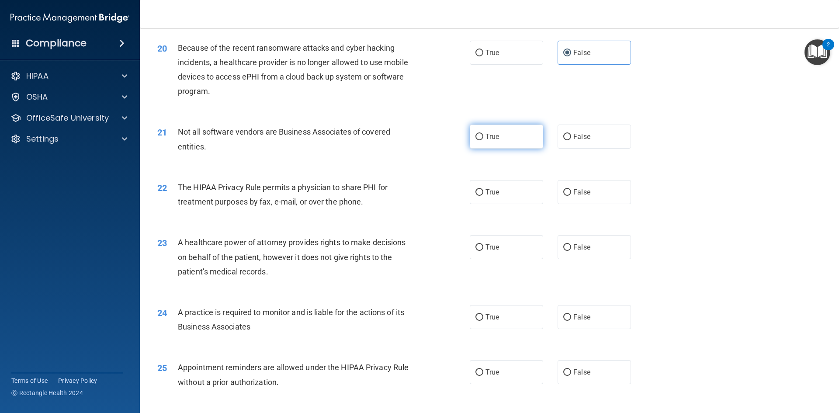
click at [503, 140] on label "True" at bounding box center [506, 137] width 73 height 24
click at [483, 140] on input "True" at bounding box center [480, 137] width 8 height 7
radio input "true"
click at [500, 196] on label "True" at bounding box center [506, 192] width 73 height 24
click at [483, 196] on input "True" at bounding box center [480, 192] width 8 height 7
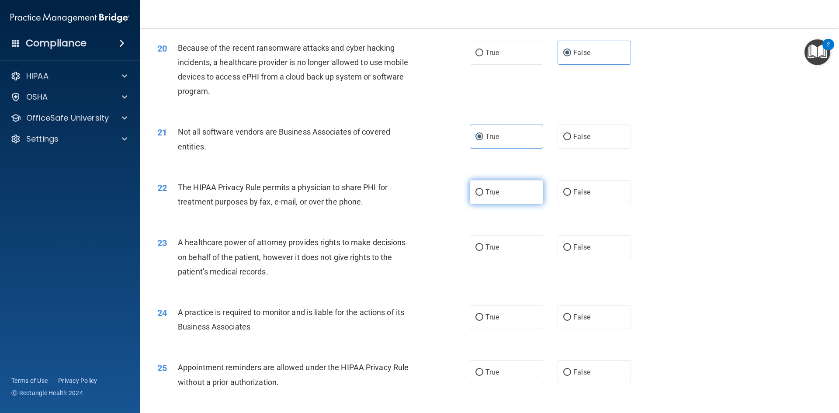
radio input "true"
click at [593, 252] on label "False" at bounding box center [594, 247] width 73 height 24
click at [571, 251] on input "False" at bounding box center [567, 247] width 8 height 7
radio input "true"
click at [575, 312] on label "False" at bounding box center [594, 317] width 73 height 24
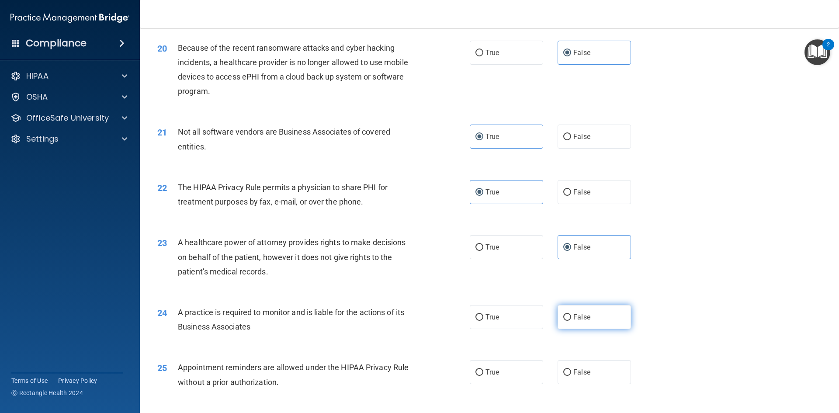
click at [571, 314] on input "False" at bounding box center [567, 317] width 8 height 7
radio input "true"
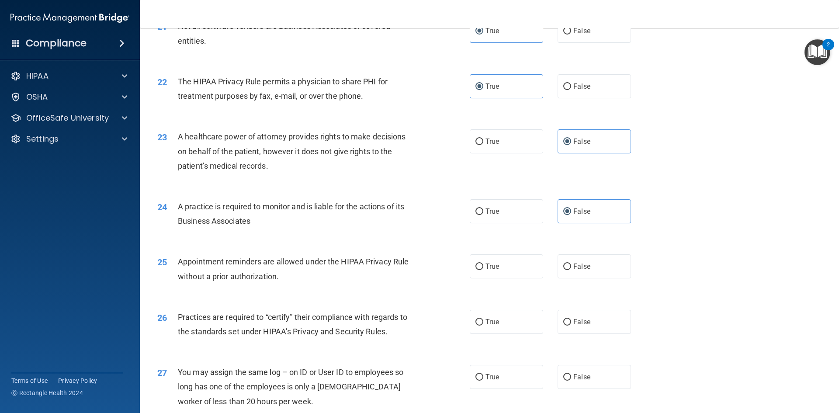
scroll to position [1399, 0]
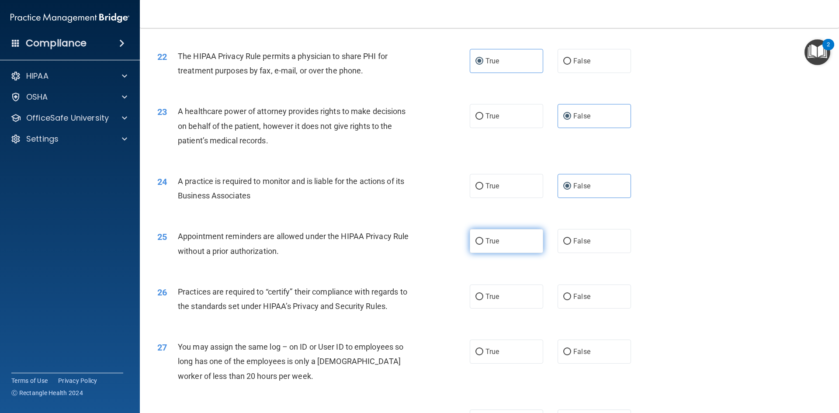
click at [492, 253] on label "True" at bounding box center [506, 241] width 73 height 24
click at [483, 245] on input "True" at bounding box center [480, 241] width 8 height 7
radio input "true"
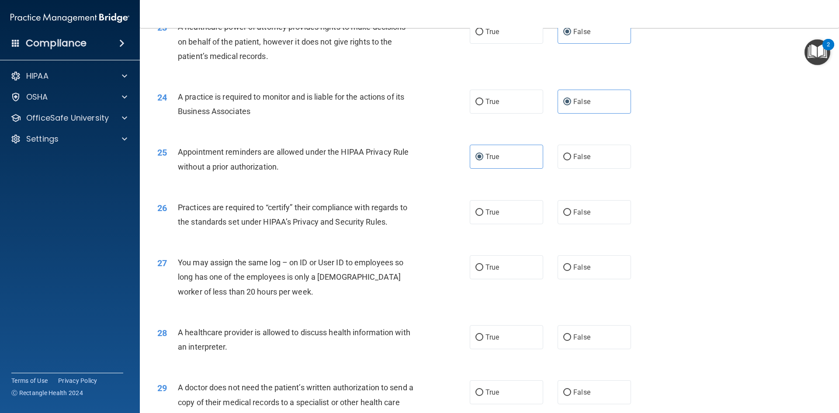
scroll to position [1486, 0]
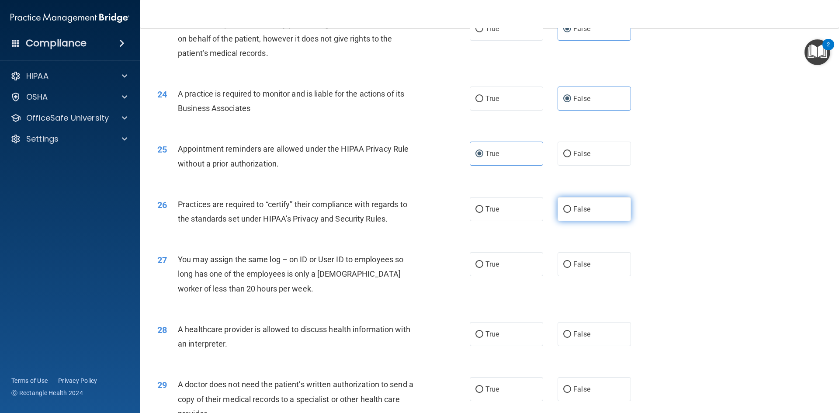
click at [580, 210] on span "False" at bounding box center [581, 209] width 17 height 8
click at [571, 210] on input "False" at bounding box center [567, 209] width 8 height 7
radio input "true"
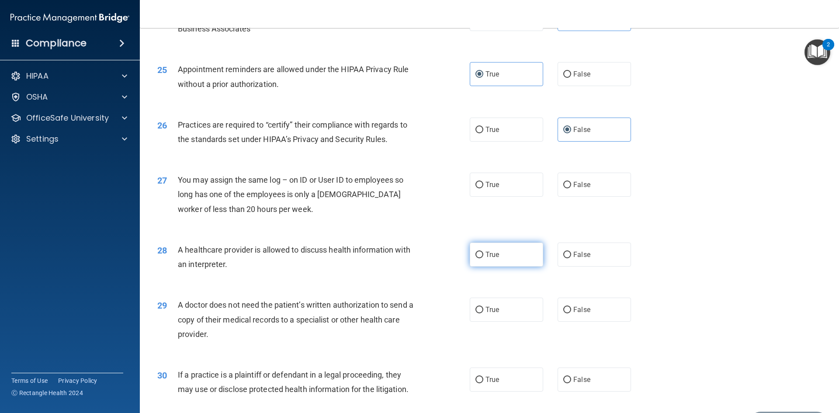
scroll to position [1573, 0]
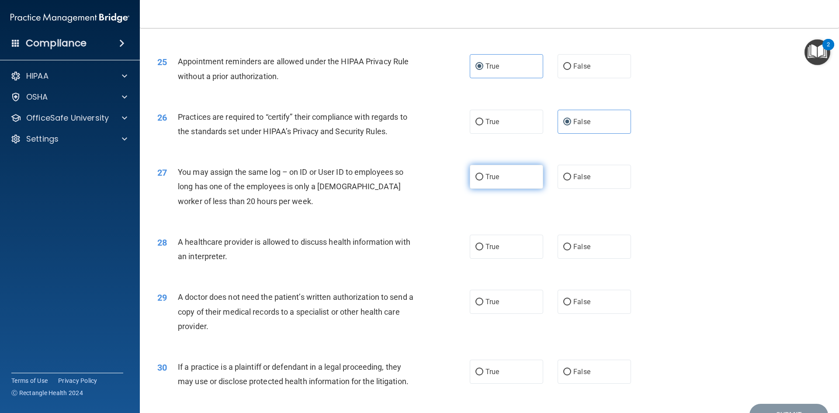
click at [512, 183] on label "True" at bounding box center [506, 177] width 73 height 24
click at [483, 181] on input "True" at bounding box center [480, 177] width 8 height 7
radio input "true"
click at [498, 250] on label "True" at bounding box center [506, 247] width 73 height 24
click at [483, 250] on input "True" at bounding box center [480, 247] width 8 height 7
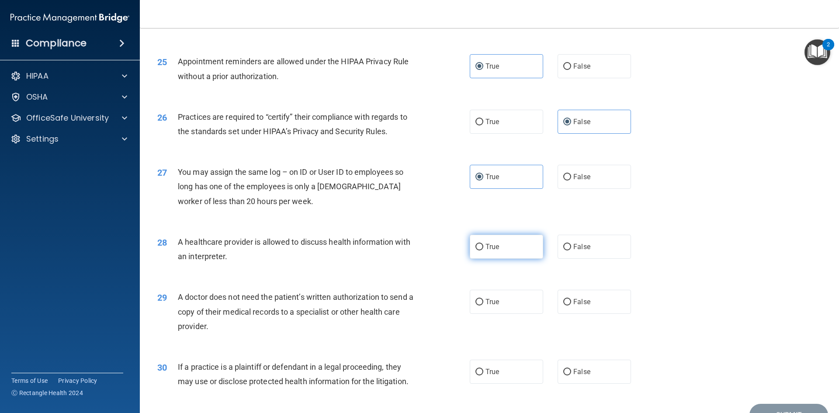
radio input "true"
click at [500, 295] on label "True" at bounding box center [506, 302] width 73 height 24
click at [483, 299] on input "True" at bounding box center [480, 302] width 8 height 7
radio input "true"
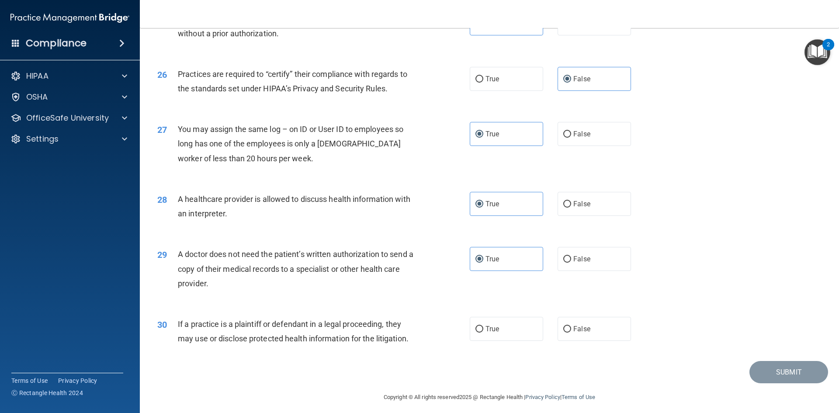
scroll to position [1622, 0]
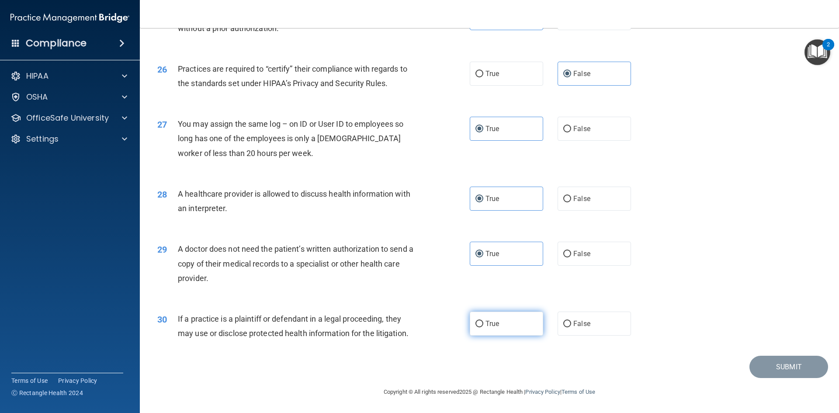
click at [493, 328] on label "True" at bounding box center [506, 324] width 73 height 24
click at [483, 327] on input "True" at bounding box center [480, 324] width 8 height 7
radio input "true"
click at [780, 362] on button "Submit" at bounding box center [789, 367] width 79 height 22
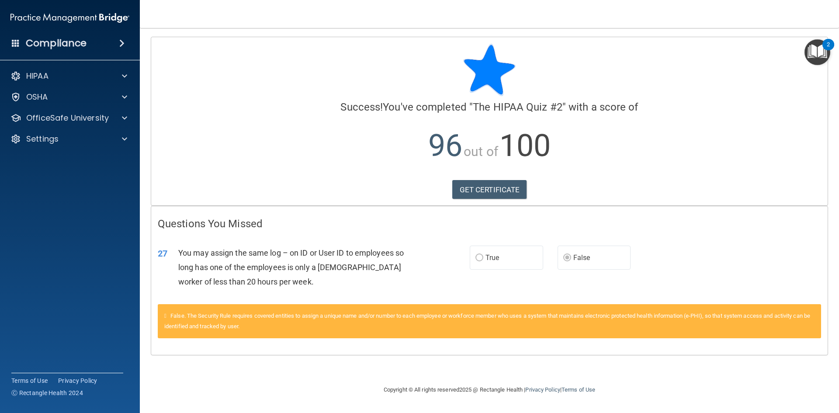
click at [581, 262] on label "False" at bounding box center [594, 258] width 73 height 24
click at [78, 118] on p "OfficeSafe University" at bounding box center [67, 118] width 83 height 10
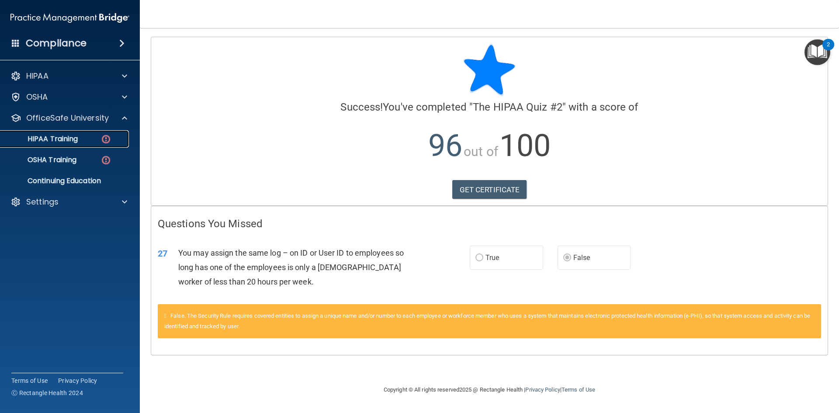
click at [83, 137] on div "HIPAA Training" at bounding box center [65, 139] width 119 height 9
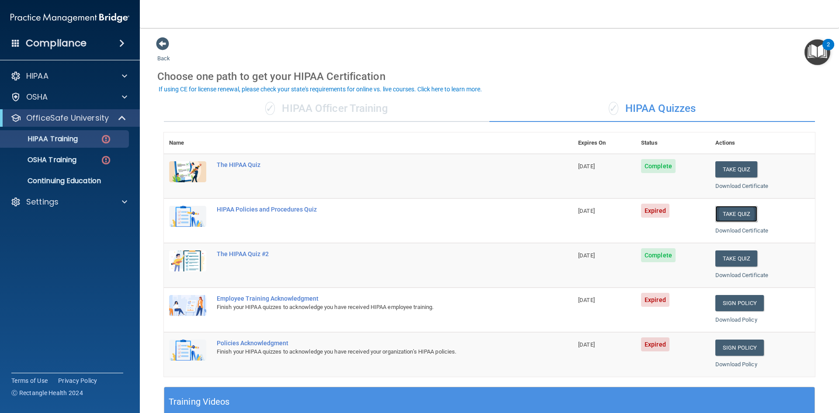
click at [731, 215] on button "Take Quiz" at bounding box center [736, 214] width 42 height 16
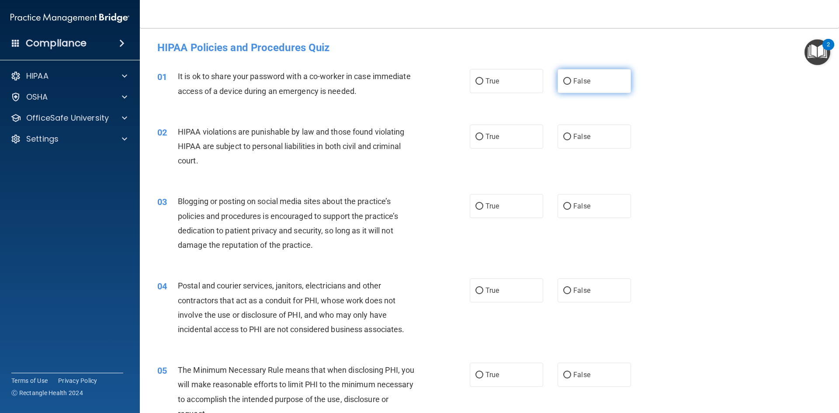
click at [581, 89] on label "False" at bounding box center [594, 81] width 73 height 24
click at [571, 85] on input "False" at bounding box center [567, 81] width 8 height 7
radio input "true"
click at [523, 131] on label "True" at bounding box center [506, 137] width 73 height 24
click at [483, 134] on input "True" at bounding box center [480, 137] width 8 height 7
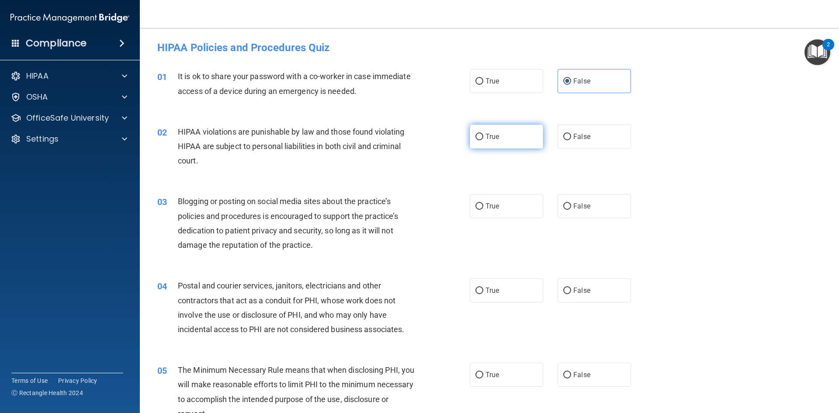
radio input "true"
click at [596, 199] on label "False" at bounding box center [594, 206] width 73 height 24
click at [571, 203] on input "False" at bounding box center [567, 206] width 8 height 7
radio input "true"
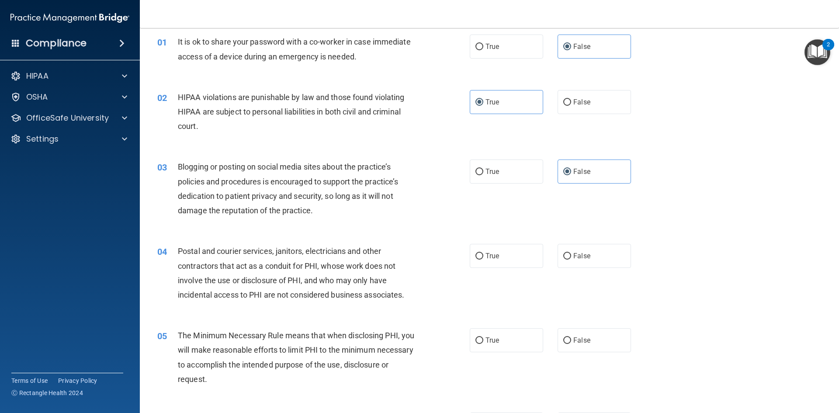
scroll to position [87, 0]
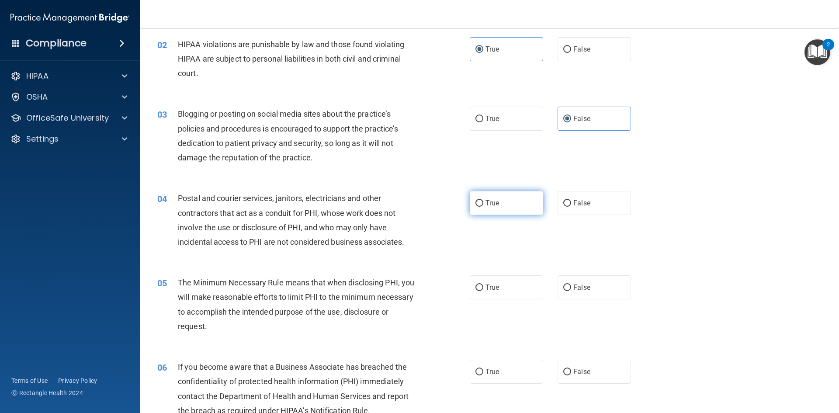
click at [513, 210] on label "True" at bounding box center [506, 203] width 73 height 24
click at [483, 207] on input "True" at bounding box center [480, 203] width 8 height 7
radio input "true"
click at [517, 300] on div "05 The Minimum Necessary Rule means that when disclosing PHI, you will make rea…" at bounding box center [489, 306] width 677 height 84
click at [524, 288] on label "True" at bounding box center [506, 287] width 73 height 24
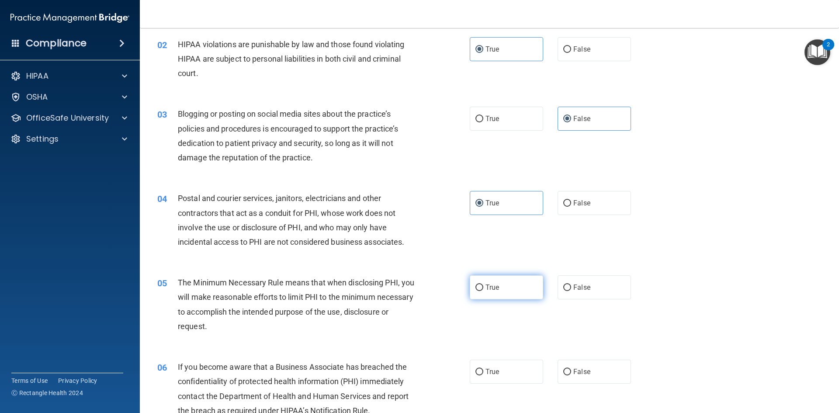
click at [483, 288] on input "True" at bounding box center [480, 288] width 8 height 7
radio input "true"
click at [585, 375] on span "False" at bounding box center [581, 372] width 17 height 8
click at [571, 375] on input "False" at bounding box center [567, 372] width 8 height 7
radio input "true"
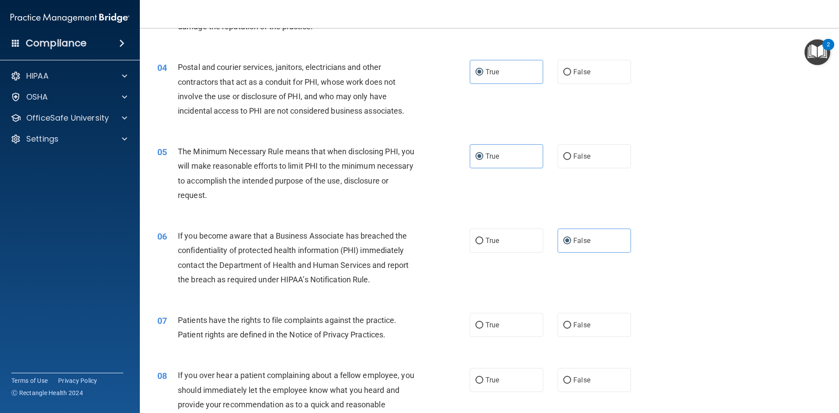
scroll to position [306, 0]
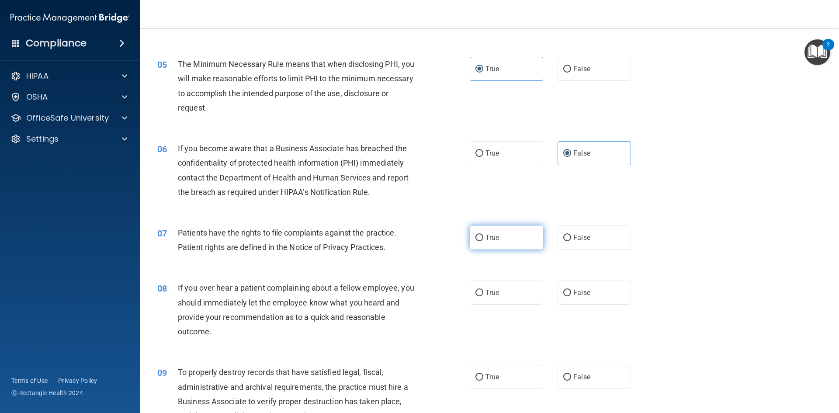
click at [497, 242] on label "True" at bounding box center [506, 238] width 73 height 24
click at [483, 241] on input "True" at bounding box center [480, 238] width 8 height 7
radio input "true"
click at [623, 299] on label "False" at bounding box center [594, 293] width 73 height 24
click at [571, 296] on input "False" at bounding box center [567, 293] width 8 height 7
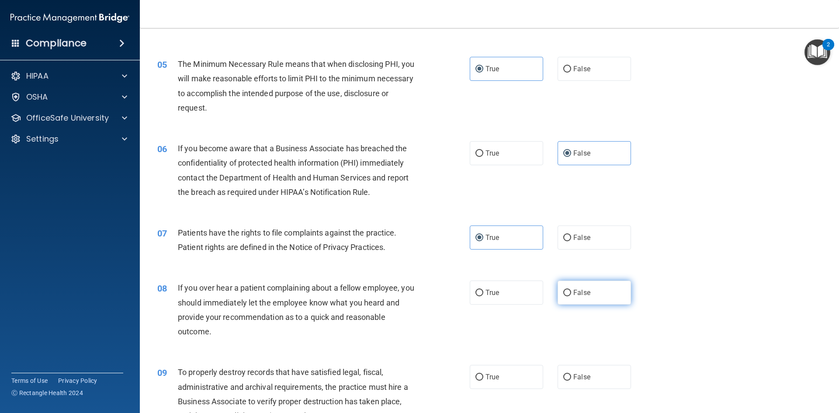
radio input "true"
click at [600, 374] on label "False" at bounding box center [594, 377] width 73 height 24
click at [571, 374] on input "False" at bounding box center [567, 377] width 8 height 7
radio input "true"
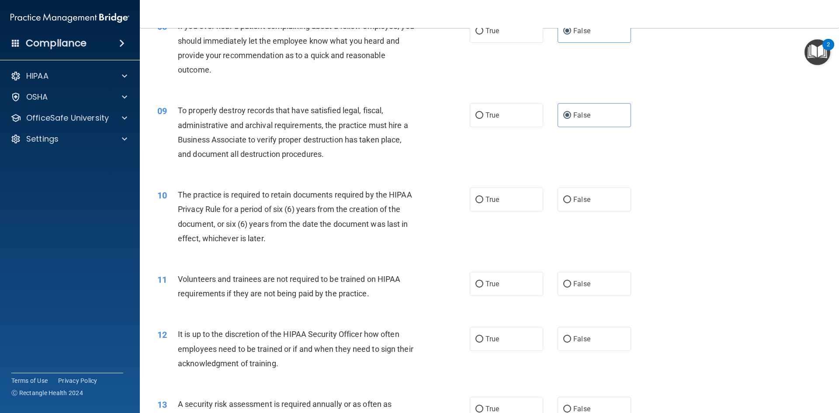
scroll to position [568, 0]
click at [517, 198] on label "True" at bounding box center [506, 199] width 73 height 24
click at [483, 198] on input "True" at bounding box center [480, 199] width 8 height 7
radio input "true"
click at [606, 288] on label "False" at bounding box center [594, 283] width 73 height 24
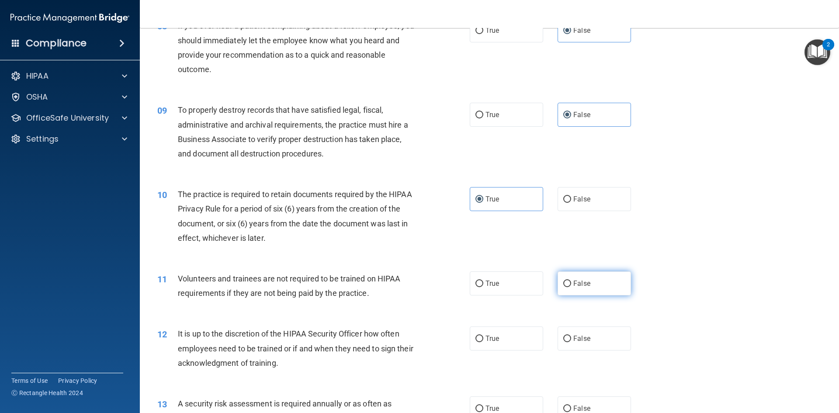
click at [571, 287] on input "False" at bounding box center [567, 284] width 8 height 7
radio input "true"
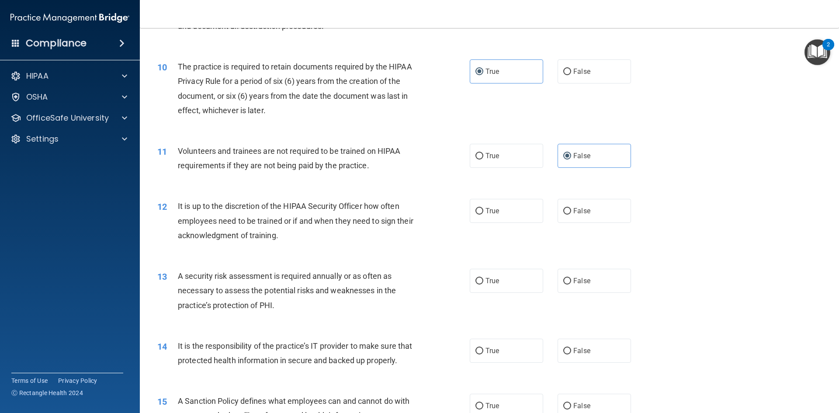
scroll to position [699, 0]
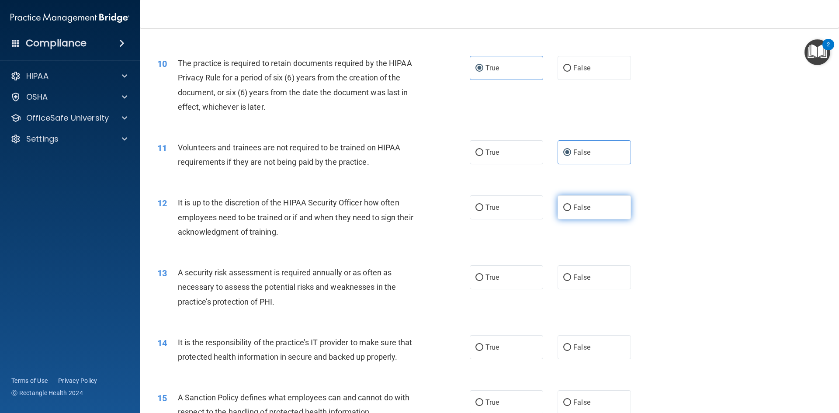
click at [585, 209] on span "False" at bounding box center [581, 207] width 17 height 8
click at [571, 209] on input "False" at bounding box center [567, 208] width 8 height 7
radio input "true"
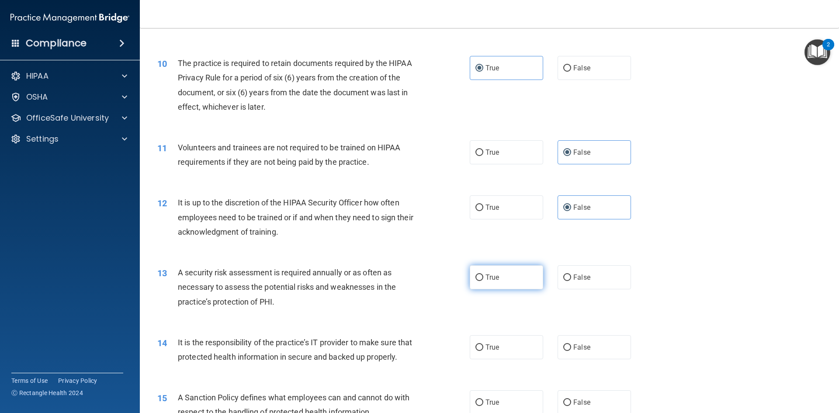
click at [502, 286] on label "True" at bounding box center [506, 277] width 73 height 24
click at [483, 281] on input "True" at bounding box center [480, 277] width 8 height 7
radio input "true"
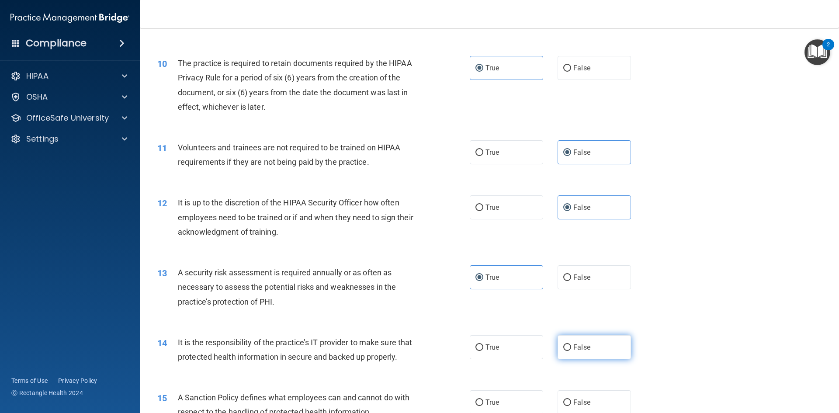
click at [582, 345] on span "False" at bounding box center [581, 347] width 17 height 8
click at [571, 345] on input "False" at bounding box center [567, 347] width 8 height 7
radio input "true"
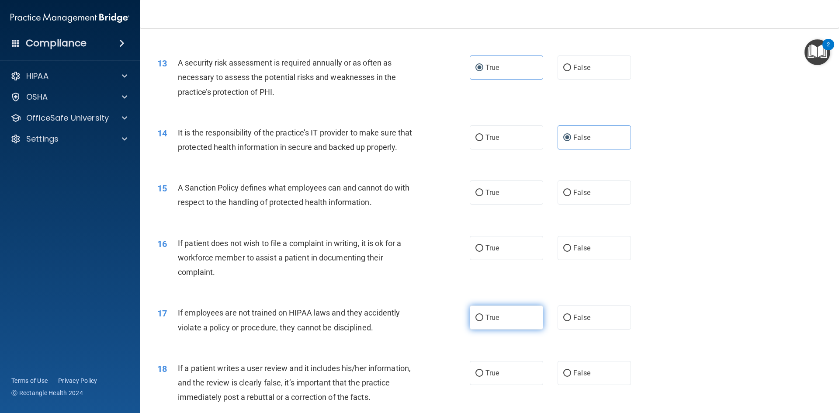
scroll to position [918, 0]
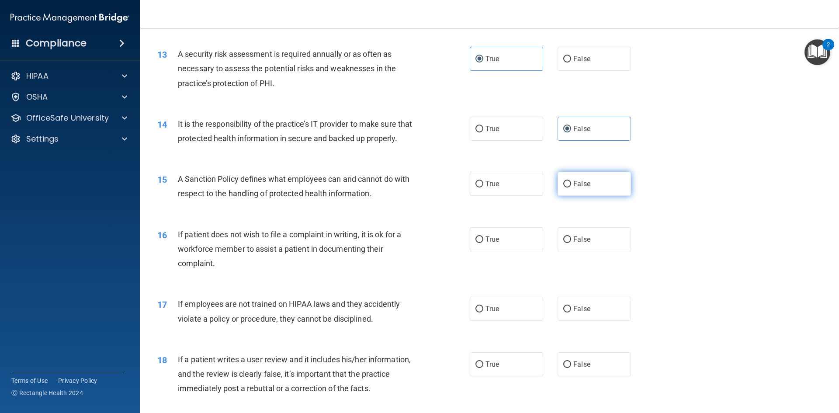
click at [592, 196] on label "False" at bounding box center [594, 184] width 73 height 24
click at [571, 188] on input "False" at bounding box center [567, 184] width 8 height 7
radio input "true"
click at [517, 251] on label "True" at bounding box center [506, 239] width 73 height 24
click at [483, 243] on input "True" at bounding box center [480, 239] width 8 height 7
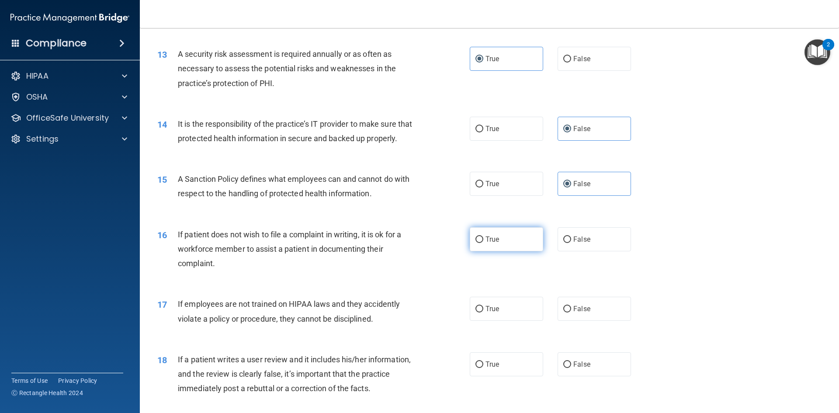
radio input "true"
click at [579, 313] on span "False" at bounding box center [581, 309] width 17 height 8
click at [571, 313] on input "False" at bounding box center [567, 309] width 8 height 7
radio input "true"
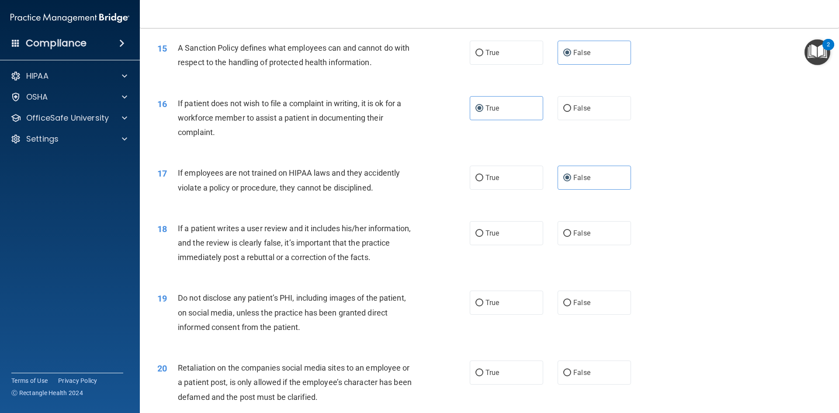
scroll to position [1093, 0]
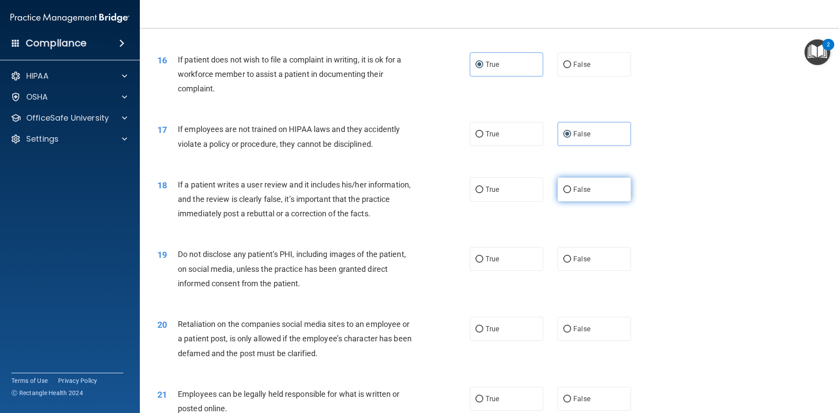
click at [590, 201] on label "False" at bounding box center [594, 189] width 73 height 24
click at [571, 193] on input "False" at bounding box center [567, 190] width 8 height 7
radio input "true"
click at [494, 267] on label "True" at bounding box center [506, 259] width 73 height 24
click at [483, 263] on input "True" at bounding box center [480, 259] width 8 height 7
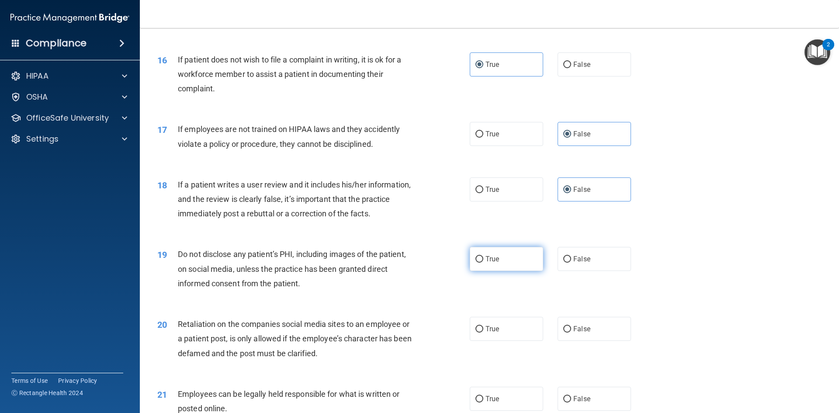
radio input "true"
click at [601, 337] on label "False" at bounding box center [594, 329] width 73 height 24
click at [571, 333] on input "False" at bounding box center [567, 329] width 8 height 7
radio input "true"
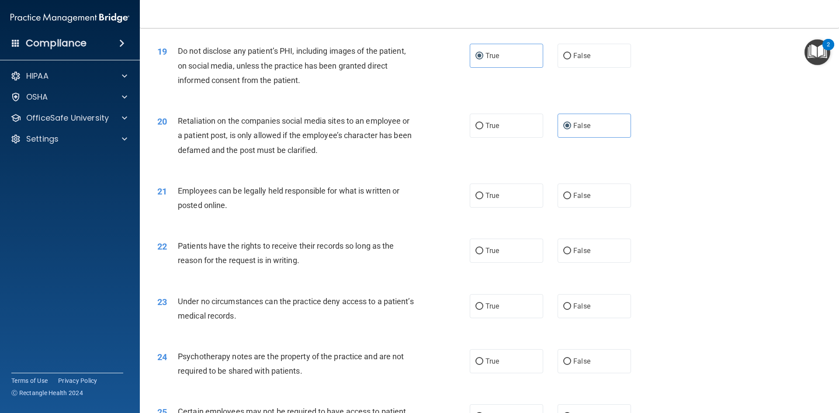
scroll to position [1355, 0]
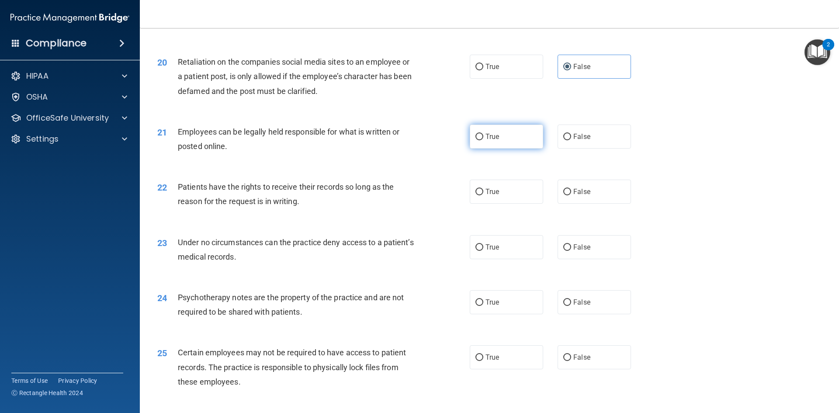
click at [494, 149] on label "True" at bounding box center [506, 137] width 73 height 24
click at [483, 140] on input "True" at bounding box center [480, 137] width 8 height 7
radio input "true"
click at [584, 196] on span "False" at bounding box center [581, 192] width 17 height 8
click at [571, 195] on input "False" at bounding box center [567, 192] width 8 height 7
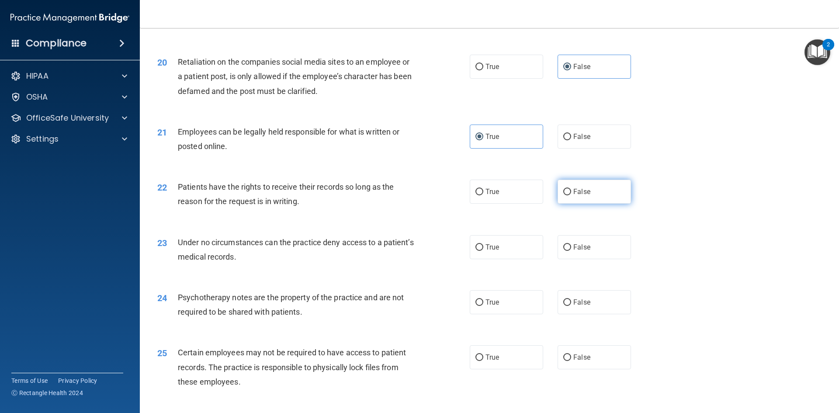
radio input "true"
click at [580, 259] on label "False" at bounding box center [594, 247] width 73 height 24
click at [571, 251] on input "False" at bounding box center [567, 247] width 8 height 7
radio input "true"
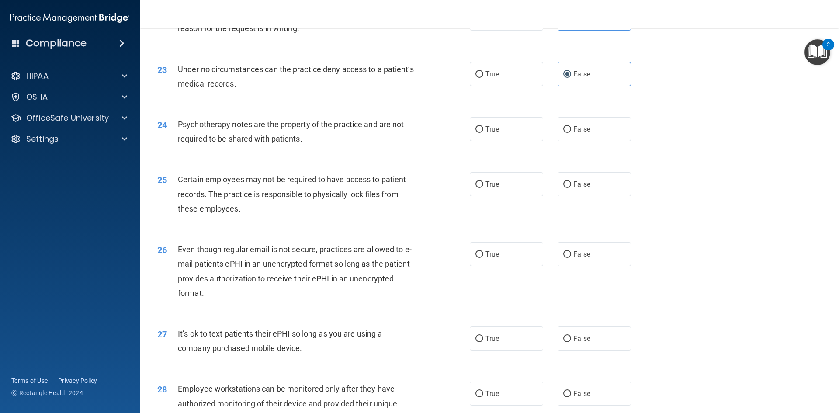
scroll to position [1530, 0]
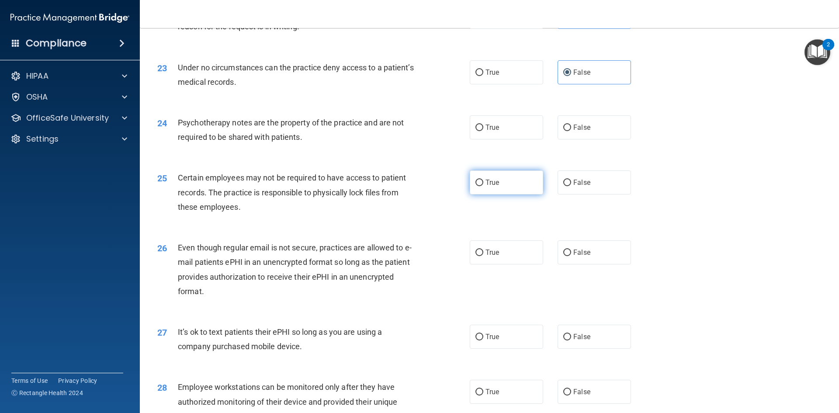
click at [506, 194] on label "True" at bounding box center [506, 182] width 73 height 24
click at [483, 186] on input "True" at bounding box center [480, 183] width 8 height 7
radio input "true"
click at [511, 264] on label "True" at bounding box center [506, 252] width 73 height 24
click at [483, 256] on input "True" at bounding box center [480, 253] width 8 height 7
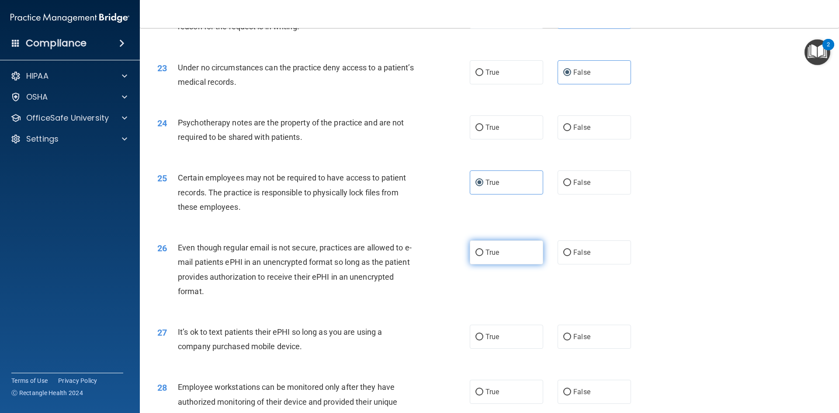
radio input "true"
click at [498, 349] on label "True" at bounding box center [506, 337] width 73 height 24
click at [483, 340] on input "True" at bounding box center [480, 337] width 8 height 7
radio input "true"
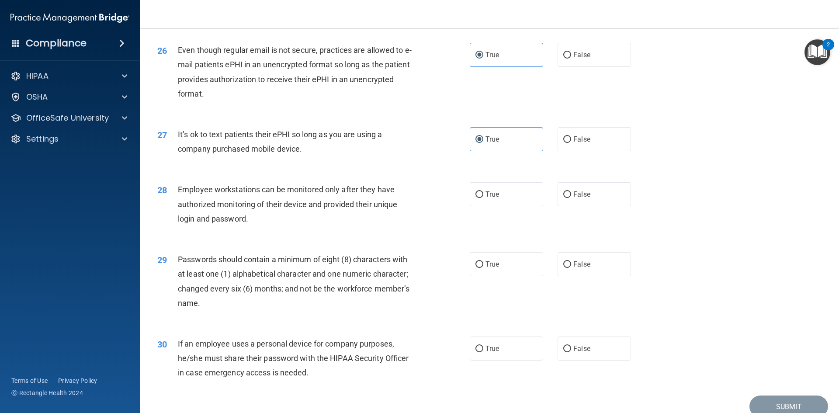
scroll to position [1781, 0]
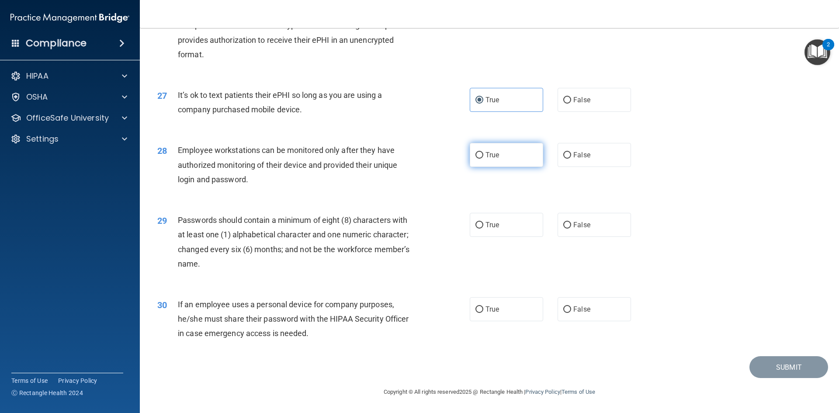
click at [510, 156] on label "True" at bounding box center [506, 155] width 73 height 24
click at [483, 156] on input "True" at bounding box center [480, 155] width 8 height 7
radio input "true"
click at [581, 157] on span "False" at bounding box center [581, 155] width 17 height 8
click at [571, 157] on input "False" at bounding box center [567, 155] width 8 height 7
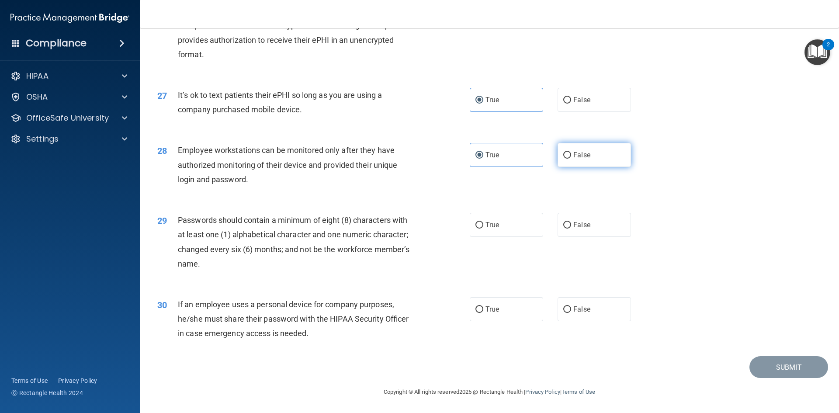
radio input "true"
radio input "false"
click at [518, 229] on label "True" at bounding box center [506, 225] width 73 height 24
click at [483, 229] on input "True" at bounding box center [480, 225] width 8 height 7
radio input "true"
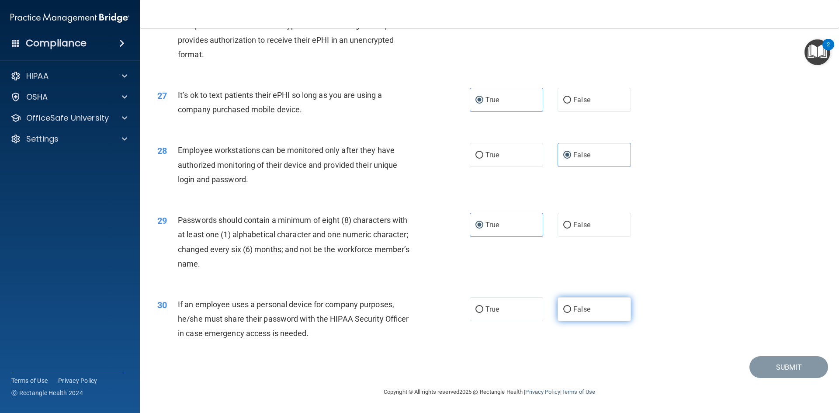
click at [569, 302] on label "False" at bounding box center [594, 309] width 73 height 24
click at [569, 306] on input "False" at bounding box center [567, 309] width 8 height 7
radio input "true"
click at [719, 348] on div "30 If an employee uses a personal device for company purposes, he/she must shar…" at bounding box center [489, 321] width 677 height 70
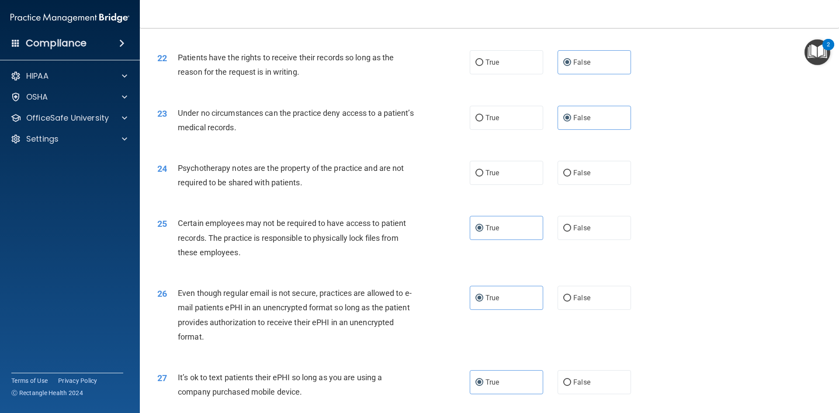
scroll to position [1475, 0]
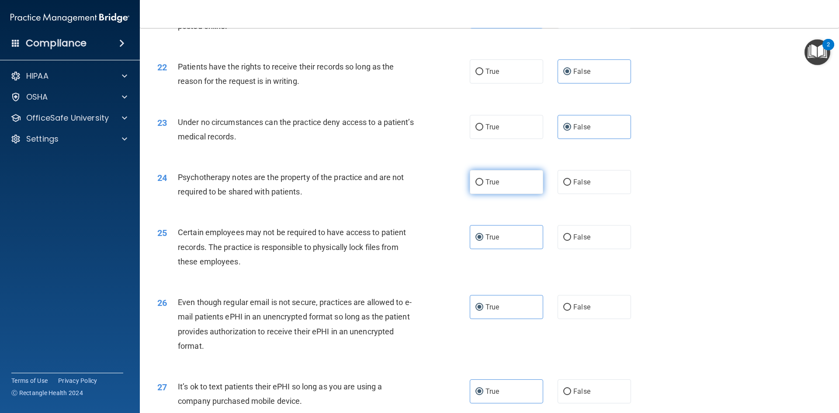
click at [526, 194] on label "True" at bounding box center [506, 182] width 73 height 24
click at [483, 186] on input "True" at bounding box center [480, 182] width 8 height 7
radio input "true"
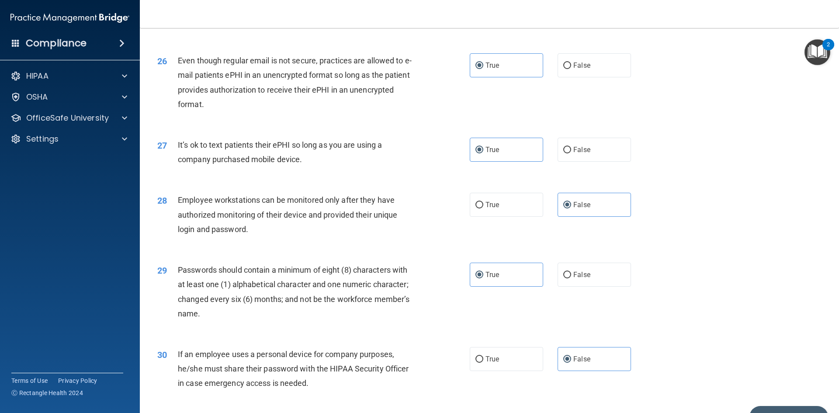
scroll to position [1781, 0]
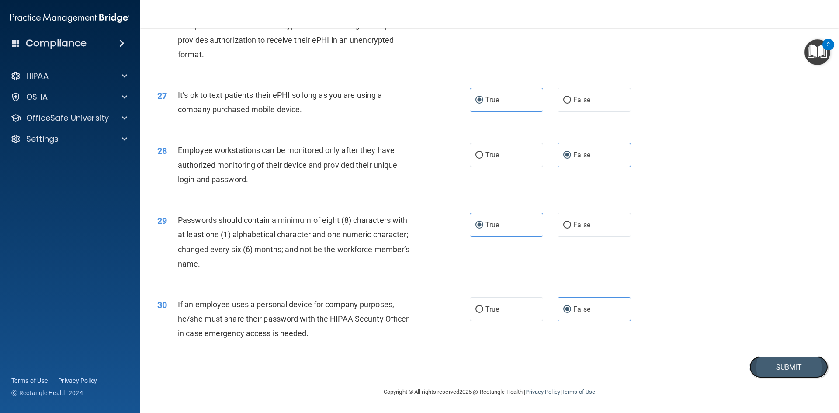
click at [761, 367] on button "Submit" at bounding box center [789, 367] width 79 height 22
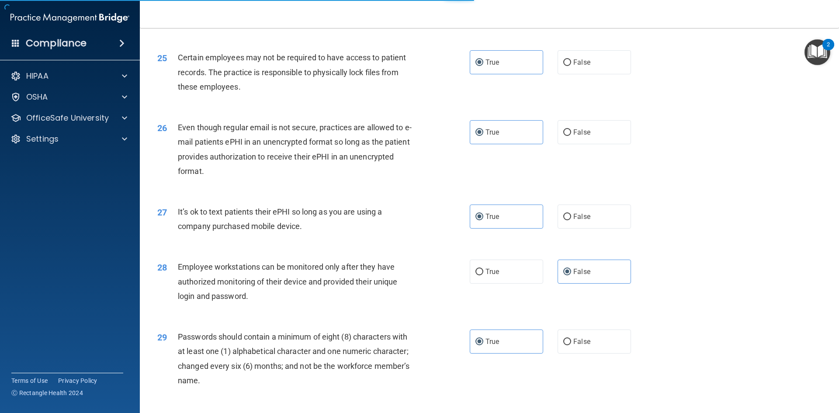
scroll to position [1519, 0]
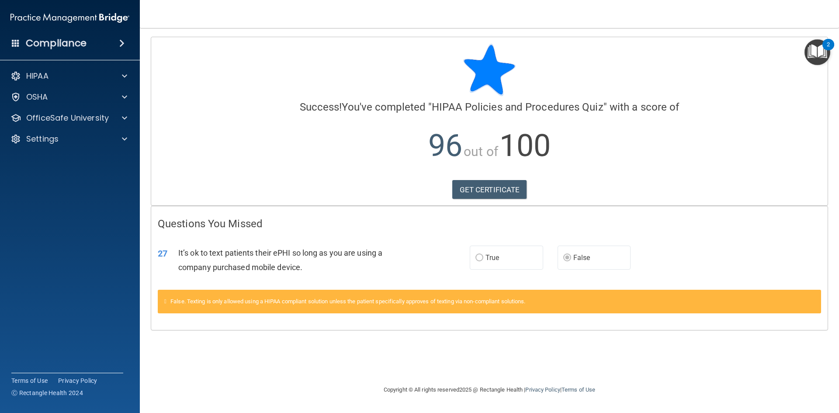
click at [588, 264] on label "False" at bounding box center [594, 258] width 73 height 24
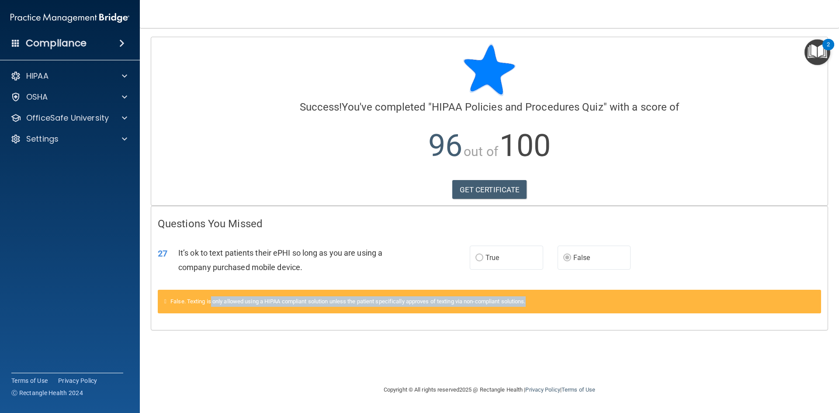
drag, startPoint x: 215, startPoint y: 303, endPoint x: 597, endPoint y: 316, distance: 382.2
click at [596, 316] on div "False. Texting is only allowed using a HIPAA compliant solution unless the pati…" at bounding box center [489, 307] width 677 height 34
click at [597, 316] on div "False. Texting is only allowed using a HIPAA compliant solution unless the pati…" at bounding box center [489, 307] width 677 height 34
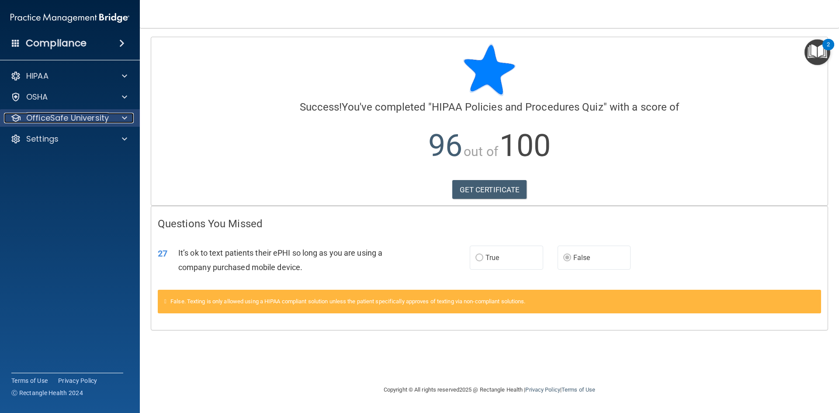
drag, startPoint x: 61, startPoint y: 118, endPoint x: 67, endPoint y: 118, distance: 6.1
click at [61, 118] on p "OfficeSafe University" at bounding box center [67, 118] width 83 height 10
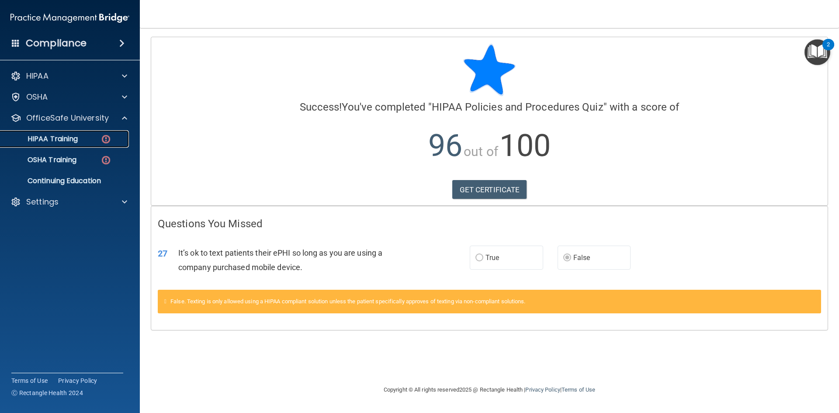
click at [77, 142] on p "HIPAA Training" at bounding box center [42, 139] width 72 height 9
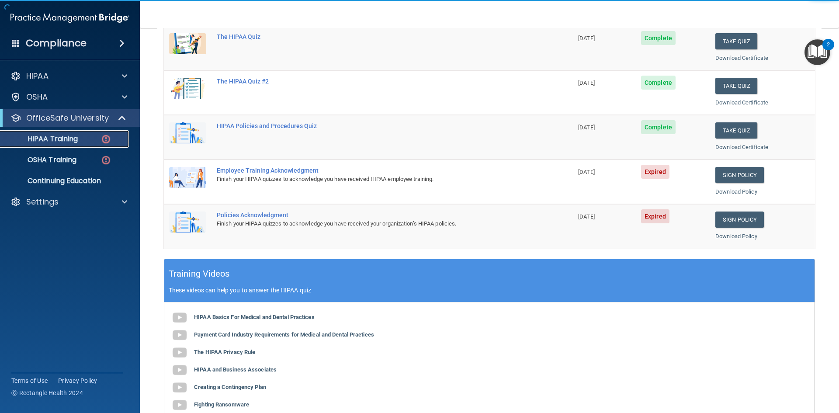
scroll to position [131, 0]
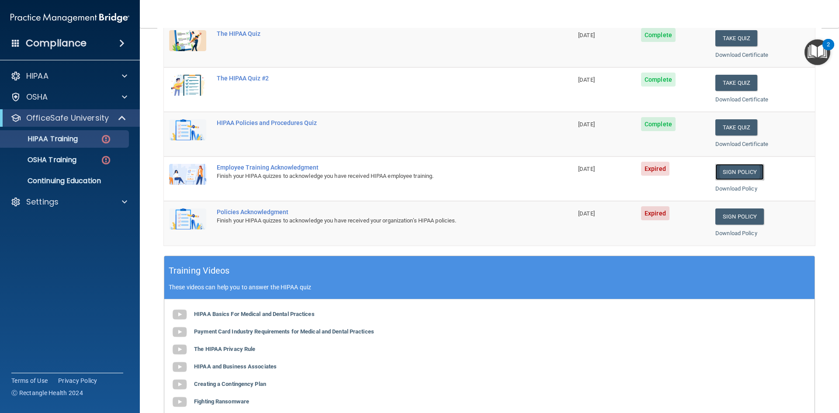
click at [740, 174] on link "Sign Policy" at bounding box center [739, 172] width 49 height 16
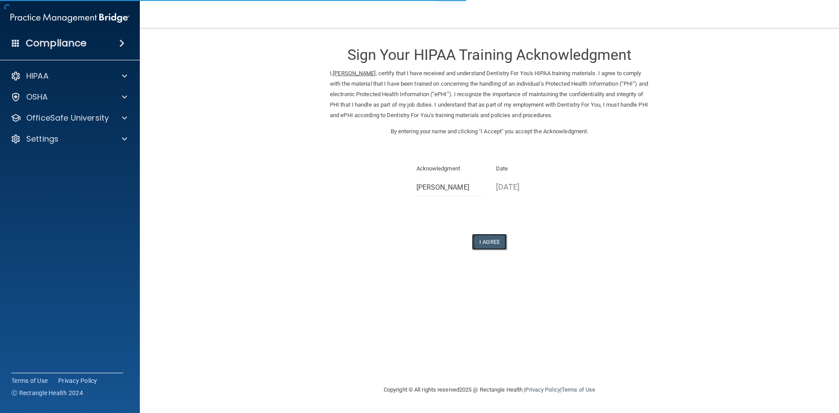
click at [492, 245] on button "I Agree" at bounding box center [489, 242] width 35 height 16
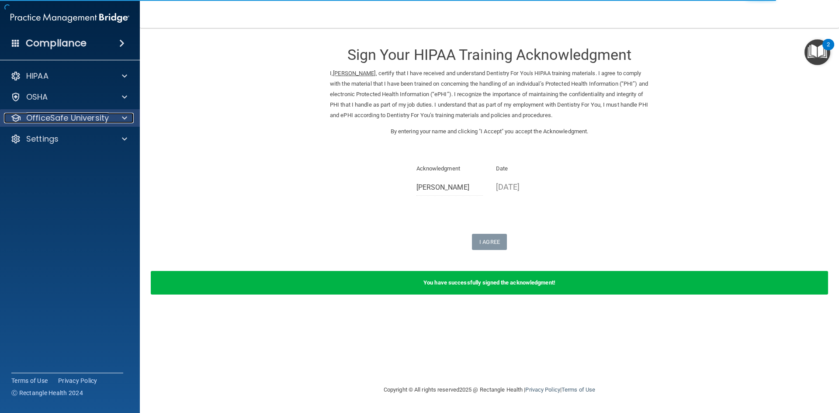
click at [90, 123] on p "OfficeSafe University" at bounding box center [67, 118] width 83 height 10
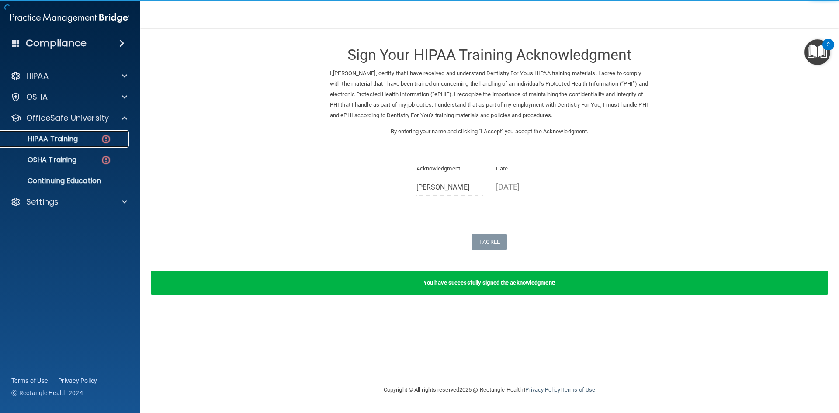
click at [101, 139] on img at bounding box center [106, 139] width 11 height 11
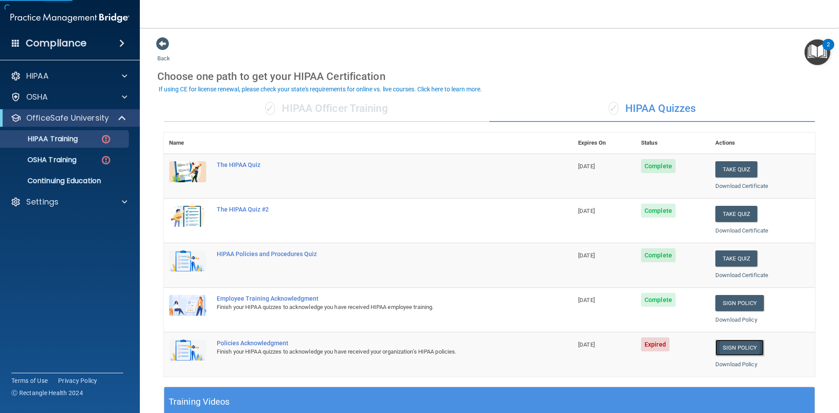
click at [739, 351] on link "Sign Policy" at bounding box center [739, 348] width 49 height 16
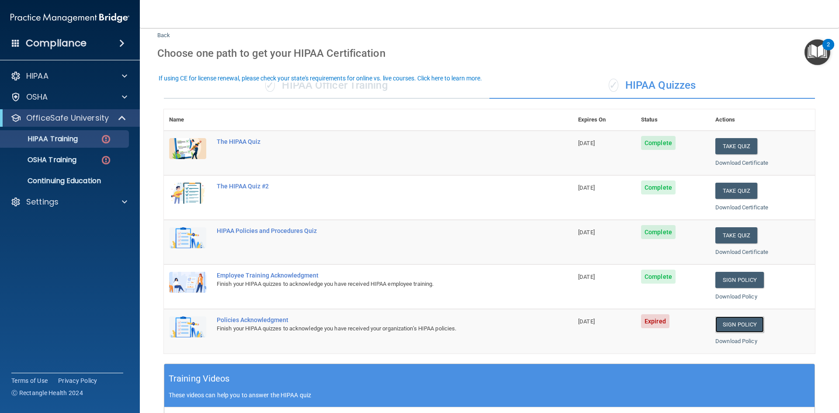
scroll to position [44, 0]
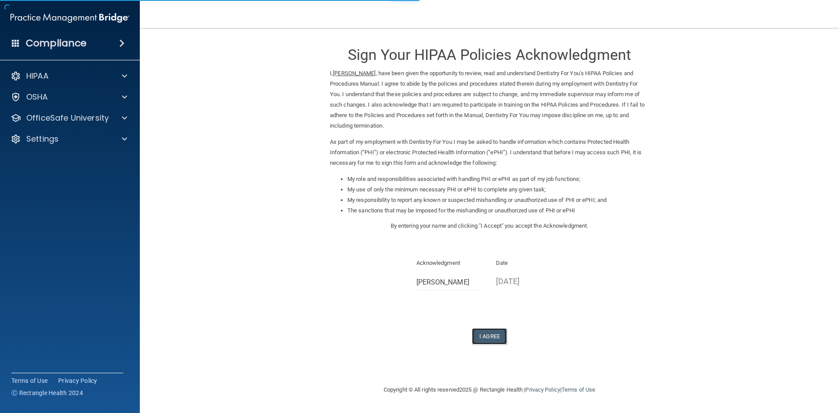
click at [484, 333] on button "I Agree" at bounding box center [489, 336] width 35 height 16
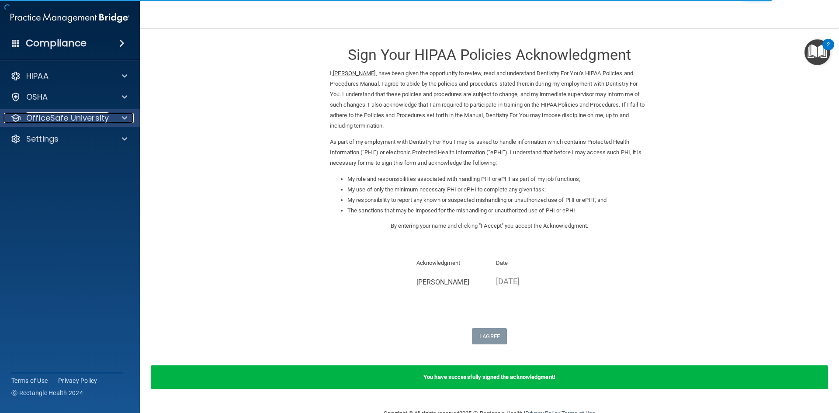
click at [52, 121] on p "OfficeSafe University" at bounding box center [67, 118] width 83 height 10
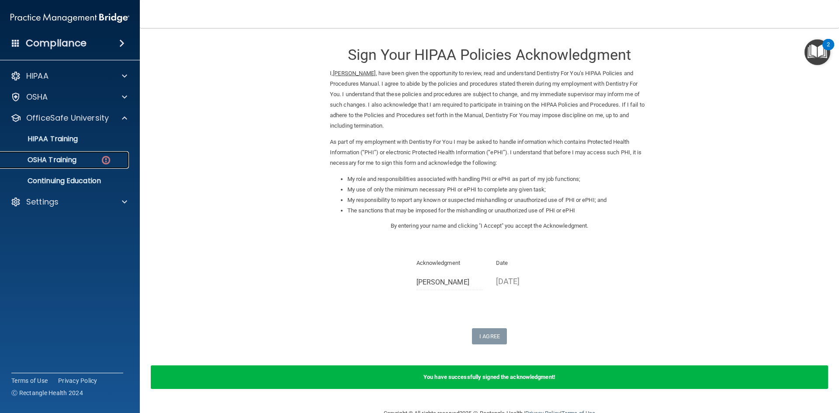
click at [59, 161] on p "OSHA Training" at bounding box center [41, 160] width 71 height 9
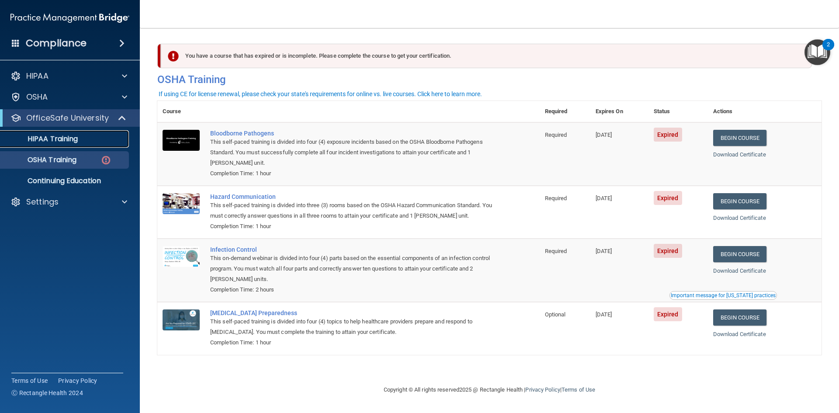
click at [64, 141] on p "HIPAA Training" at bounding box center [42, 139] width 72 height 9
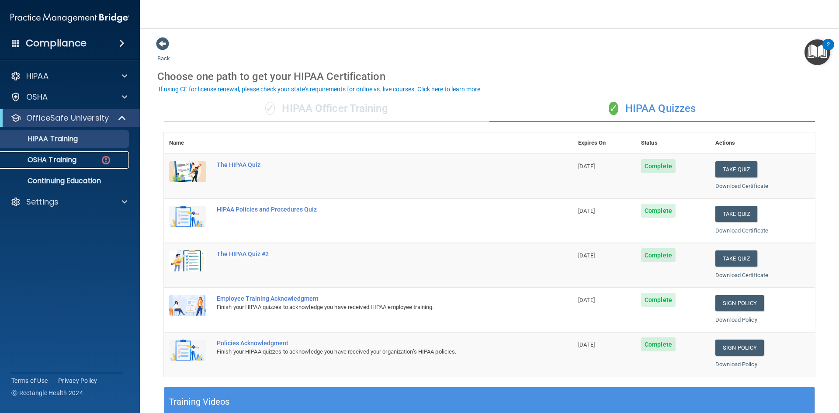
click at [65, 161] on p "OSHA Training" at bounding box center [41, 160] width 71 height 9
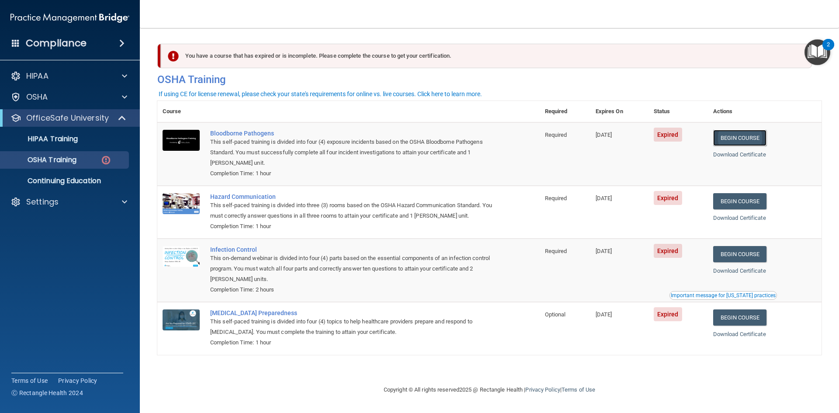
click at [737, 137] on link "Begin Course" at bounding box center [739, 138] width 53 height 16
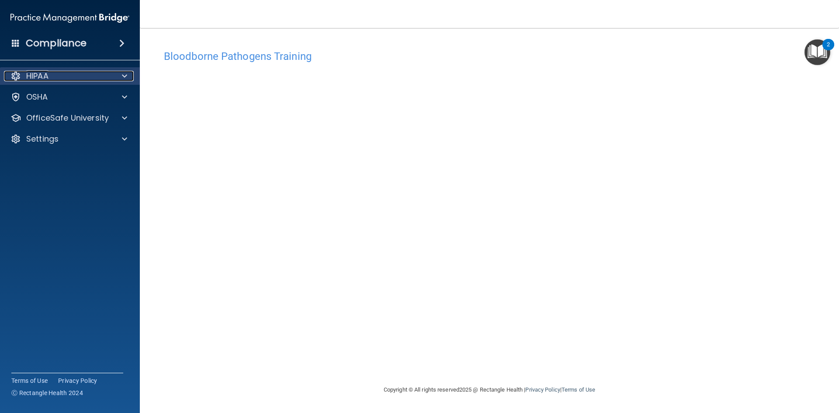
click at [70, 72] on div "HIPAA" at bounding box center [58, 76] width 108 height 10
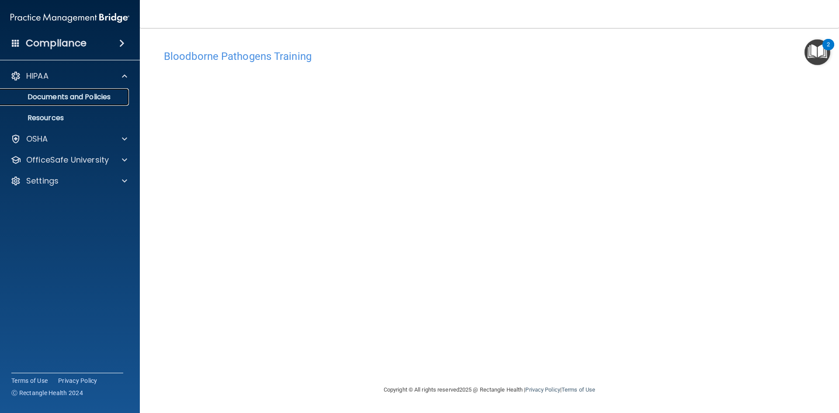
click at [64, 95] on p "Documents and Policies" at bounding box center [65, 97] width 119 height 9
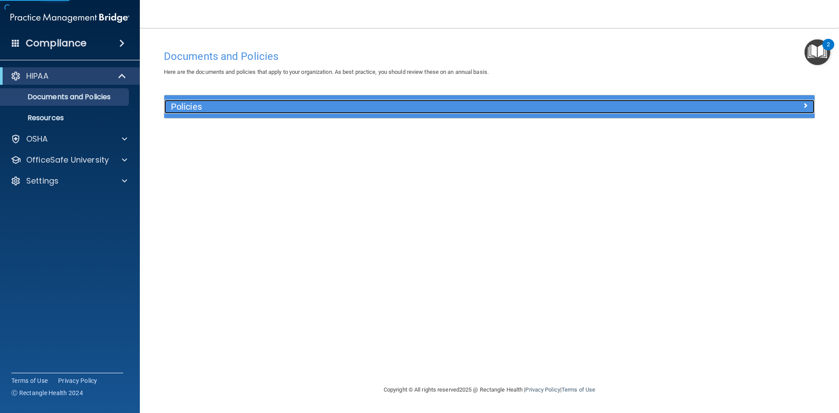
click at [238, 108] on h5 "Policies" at bounding box center [408, 107] width 475 height 10
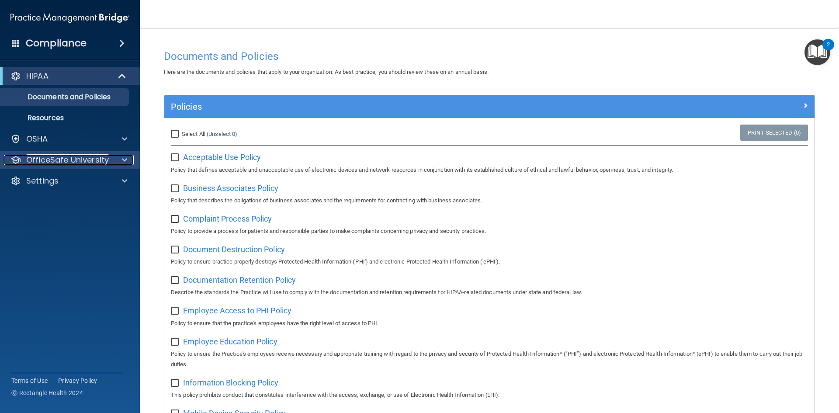
click at [78, 162] on p "OfficeSafe University" at bounding box center [67, 160] width 83 height 10
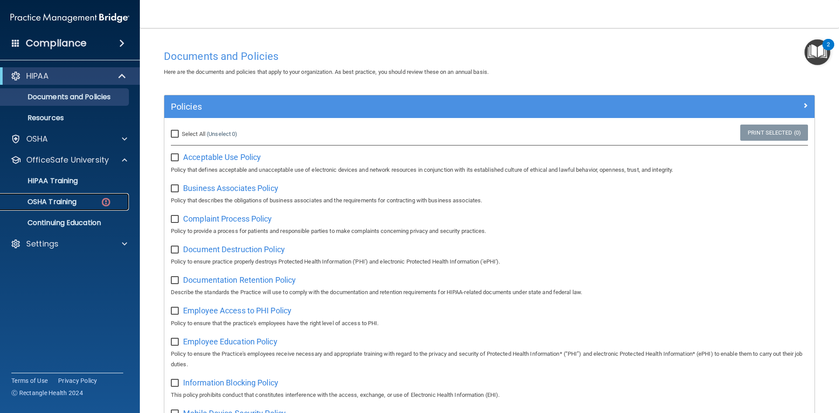
click at [74, 204] on p "OSHA Training" at bounding box center [41, 202] width 71 height 9
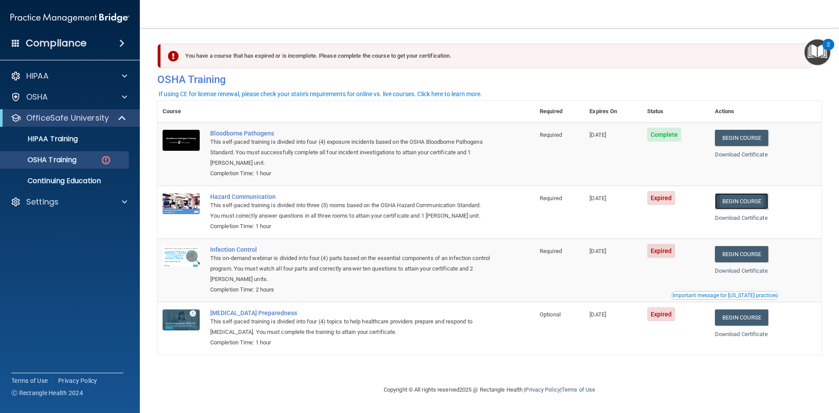
click at [750, 203] on link "Begin Course" at bounding box center [741, 201] width 53 height 16
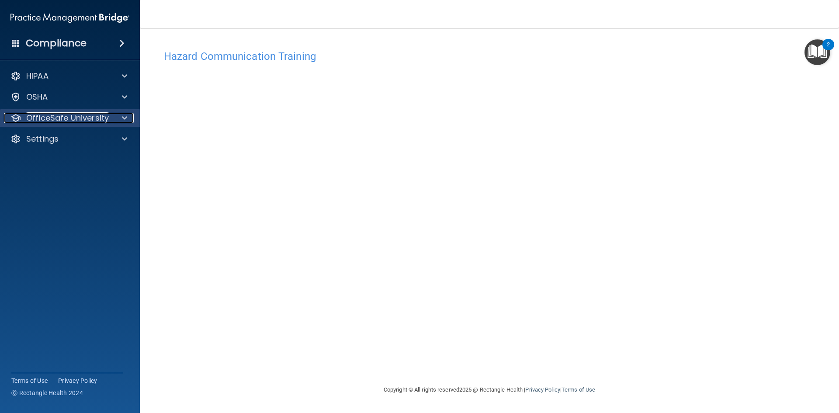
click at [80, 122] on p "OfficeSafe University" at bounding box center [67, 118] width 83 height 10
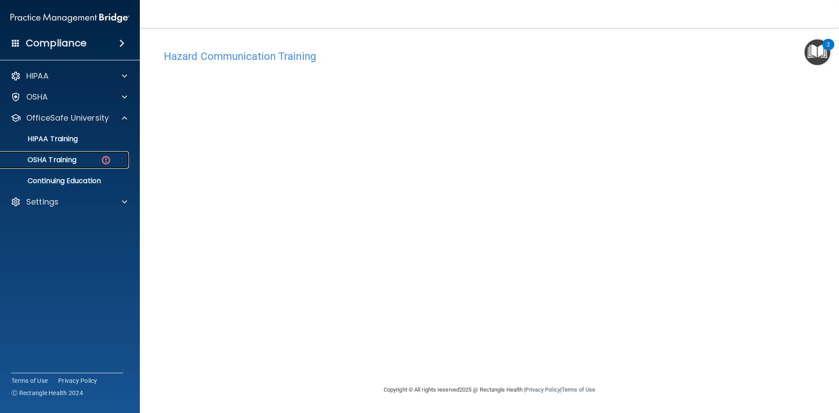
click at [69, 163] on p "OSHA Training" at bounding box center [41, 160] width 71 height 9
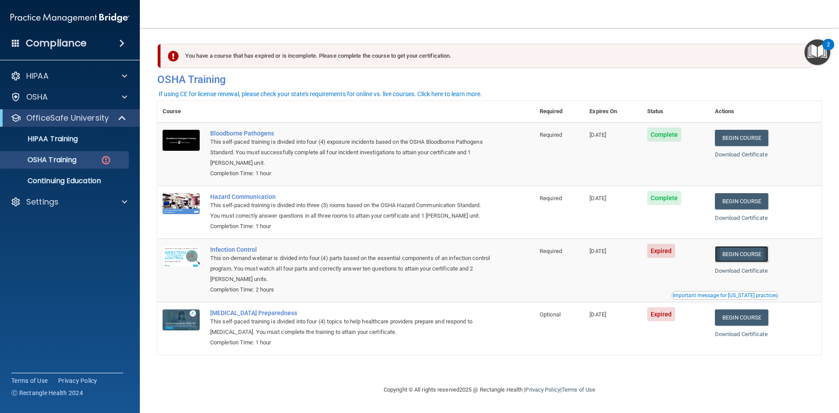
click at [756, 255] on link "Begin Course" at bounding box center [741, 254] width 53 height 16
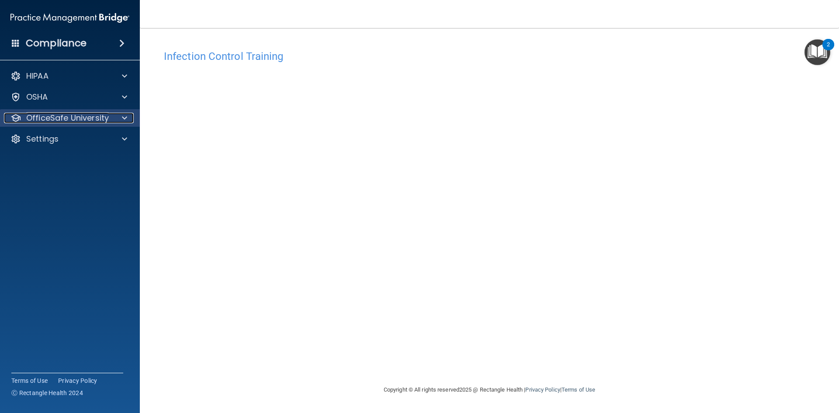
click at [62, 122] on p "OfficeSafe University" at bounding box center [67, 118] width 83 height 10
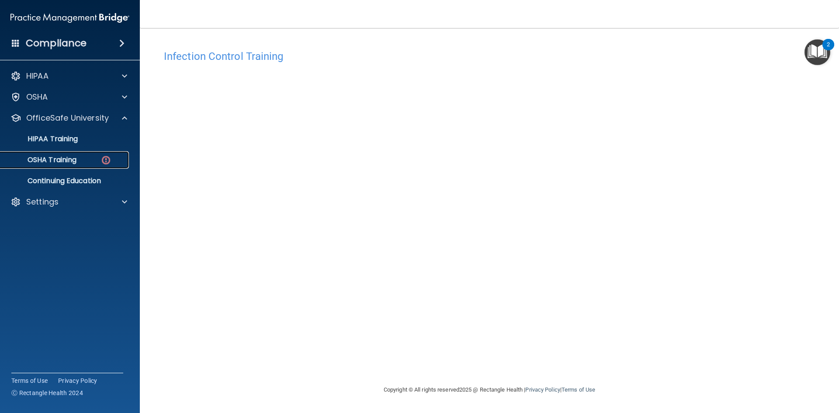
click at [76, 157] on p "OSHA Training" at bounding box center [41, 160] width 71 height 9
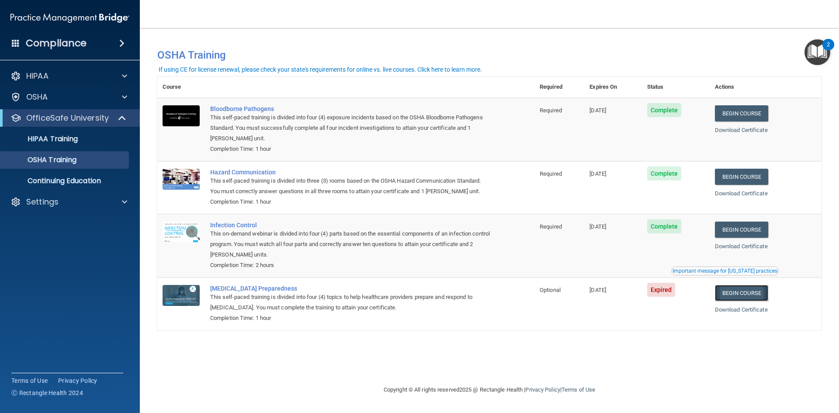
click at [753, 296] on link "Begin Course" at bounding box center [741, 293] width 53 height 16
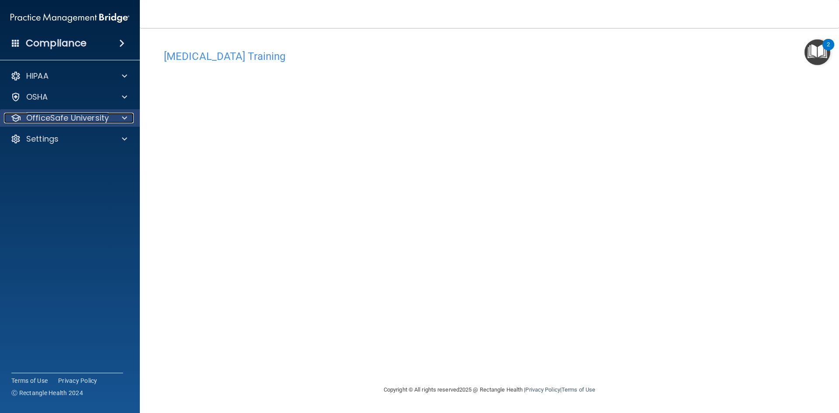
click at [84, 119] on p "OfficeSafe University" at bounding box center [67, 118] width 83 height 10
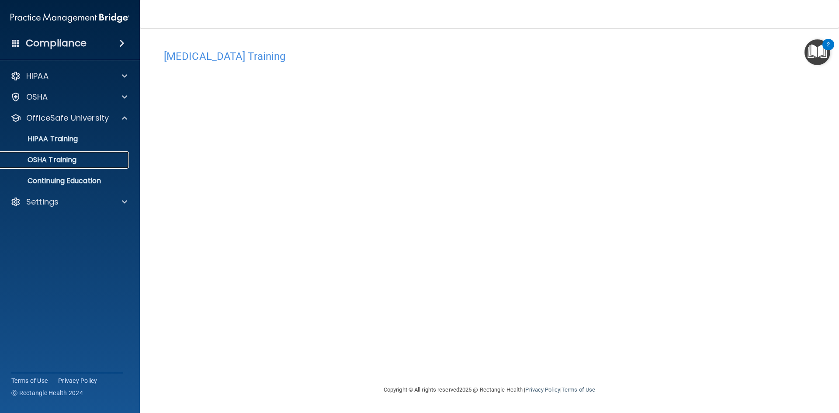
click at [75, 161] on p "OSHA Training" at bounding box center [41, 160] width 71 height 9
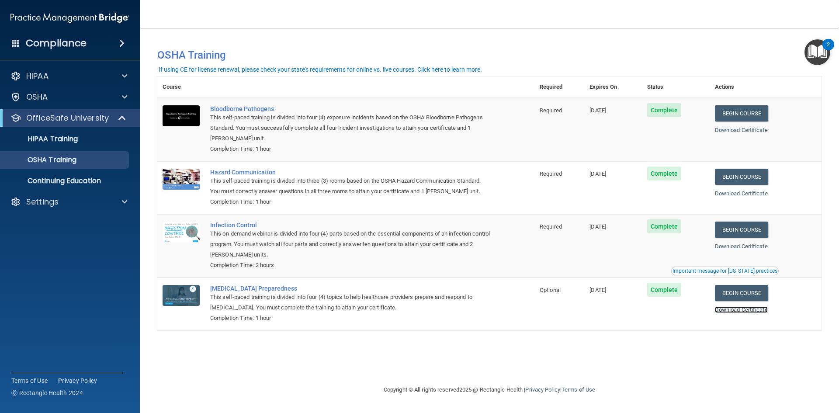
click at [745, 310] on link "Download Certificate" at bounding box center [741, 309] width 53 height 7
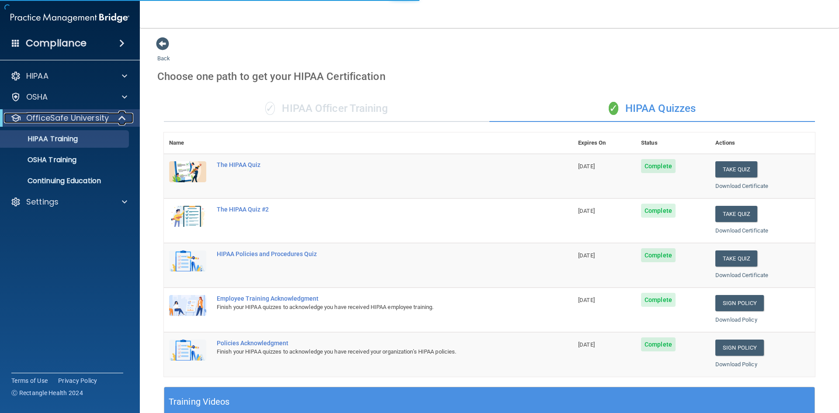
click at [116, 122] on div at bounding box center [122, 118] width 21 height 10
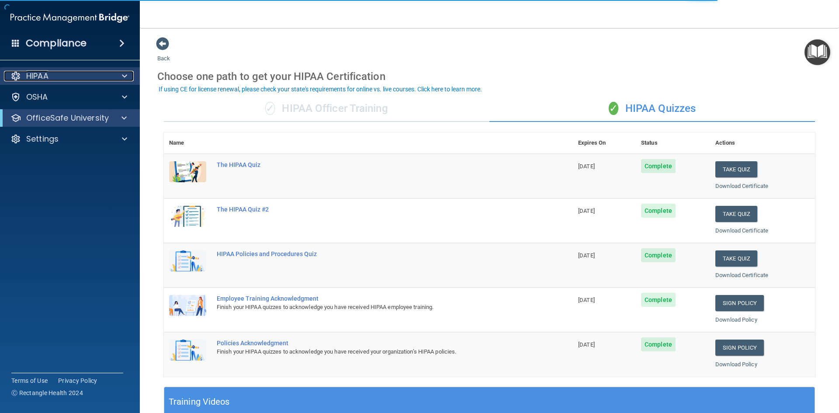
click at [132, 74] on div at bounding box center [123, 76] width 22 height 10
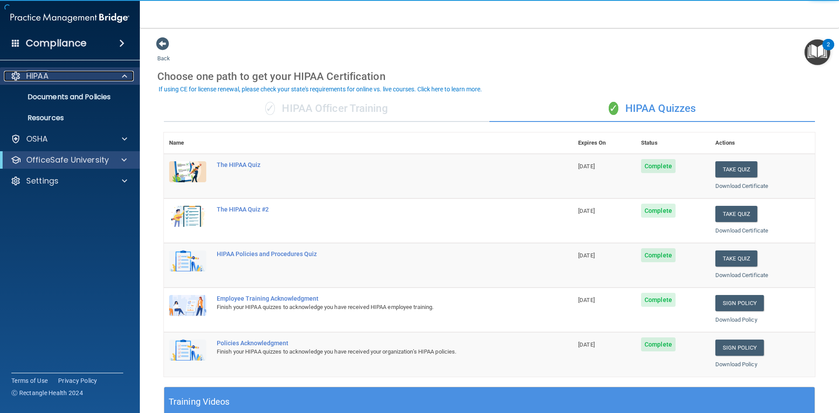
click at [119, 73] on div at bounding box center [123, 76] width 22 height 10
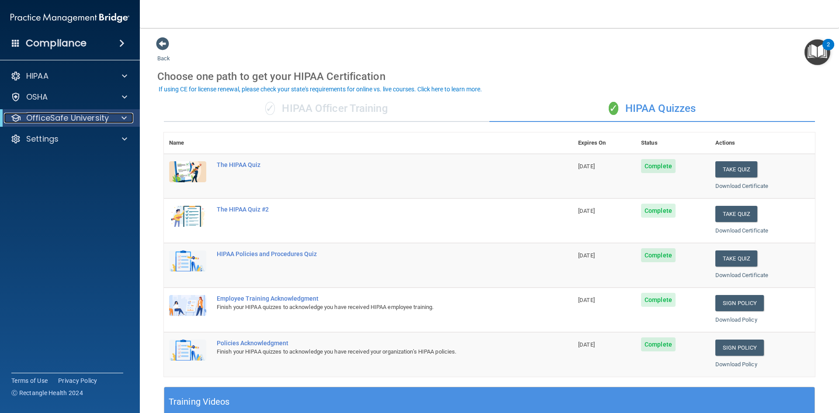
click at [93, 120] on p "OfficeSafe University" at bounding box center [67, 118] width 83 height 10
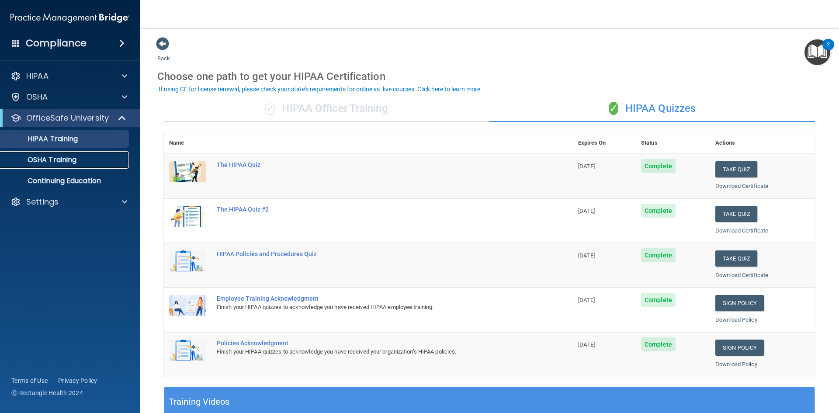
click at [66, 156] on p "OSHA Training" at bounding box center [41, 160] width 71 height 9
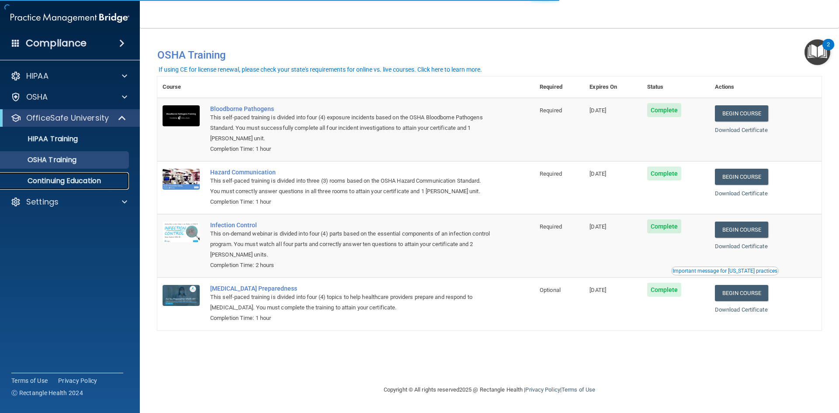
click at [77, 178] on p "Continuing Education" at bounding box center [65, 181] width 119 height 9
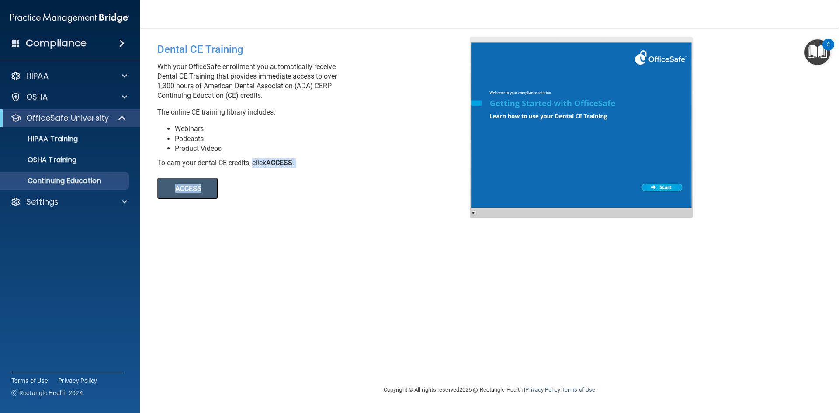
drag, startPoint x: 253, startPoint y: 161, endPoint x: 305, endPoint y: 169, distance: 51.7
click at [305, 169] on div "Dental CE Training With your OfficeSafe enrollment you automatically receive De…" at bounding box center [317, 118] width 332 height 162
click at [305, 169] on div "ACCESS ACCESS" at bounding box center [276, 183] width 239 height 31
click at [59, 136] on p "HIPAA Training" at bounding box center [42, 139] width 72 height 9
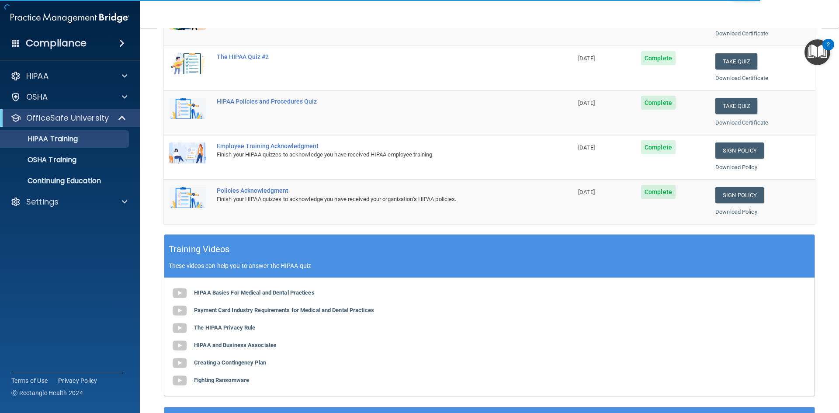
scroll to position [175, 0]
